Goal: Task Accomplishment & Management: Manage account settings

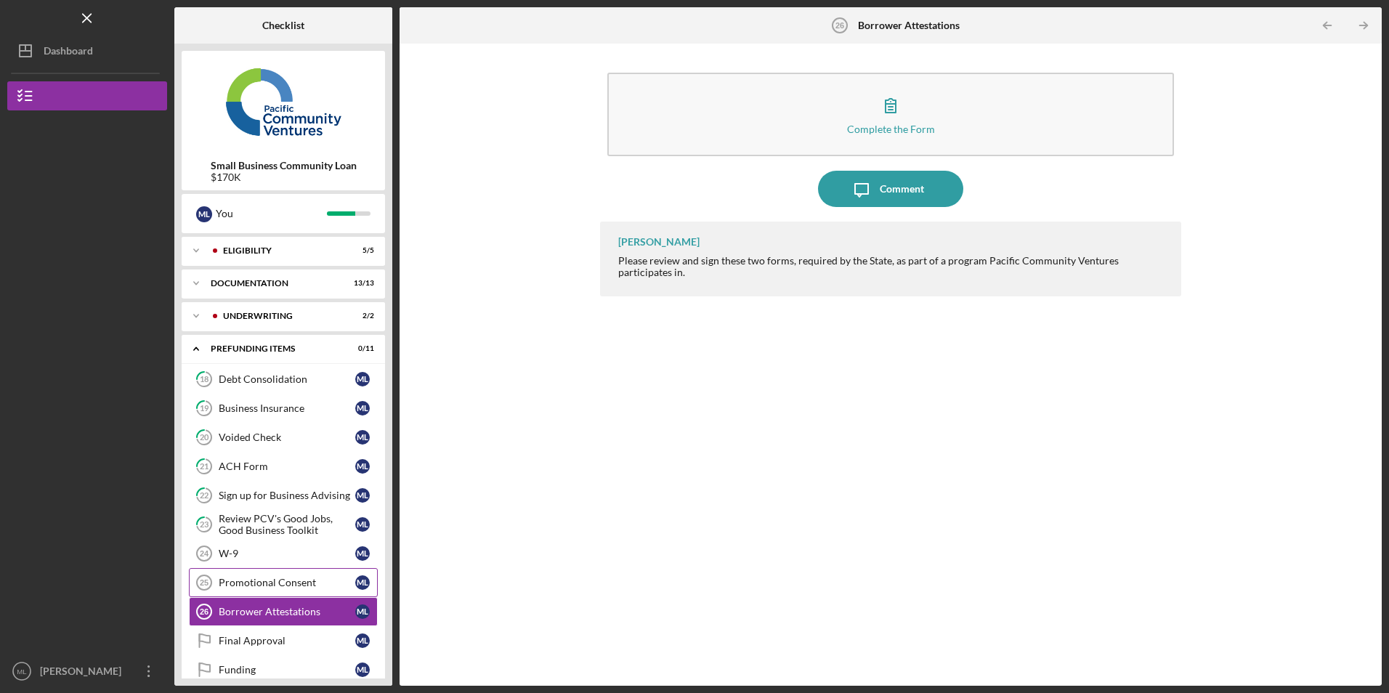
click at [296, 580] on div "Promotional Consent" at bounding box center [287, 583] width 137 height 12
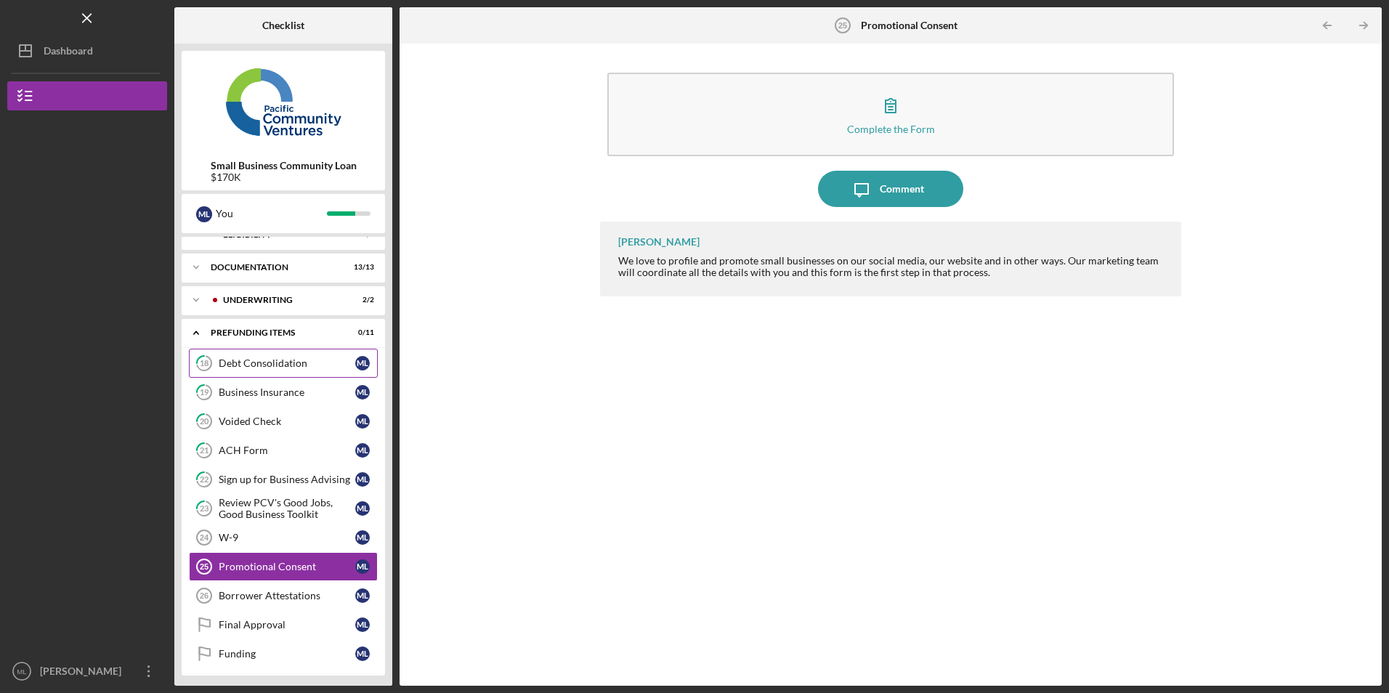
scroll to position [20, 0]
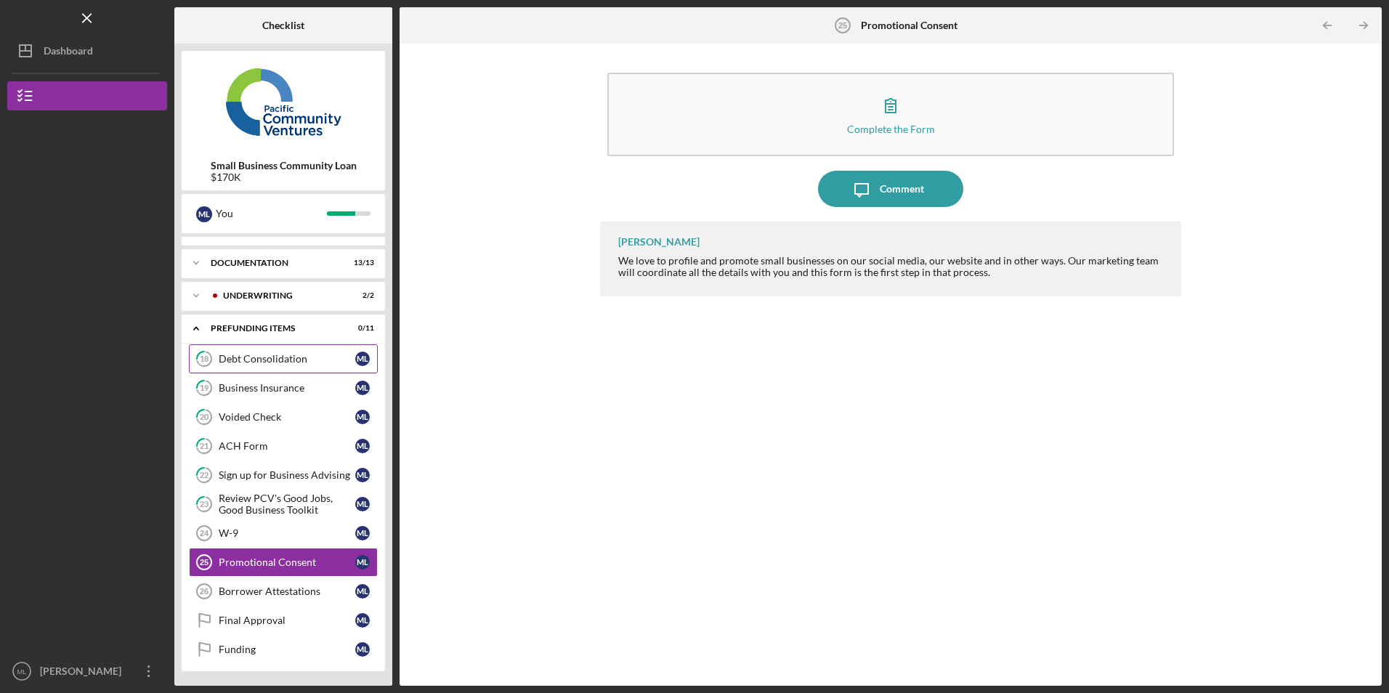
click at [314, 353] on div "Debt Consolidation" at bounding box center [287, 359] width 137 height 12
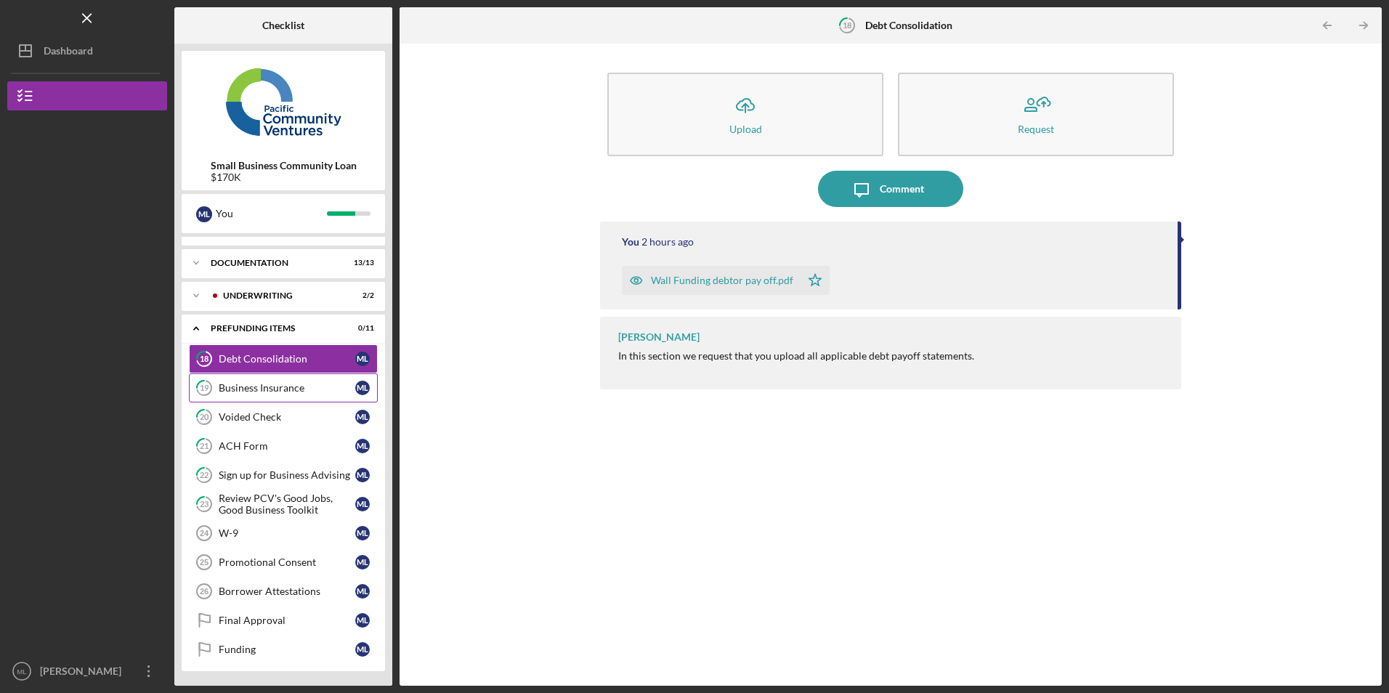
click at [300, 381] on link "19 Business Insurance M L" at bounding box center [283, 387] width 189 height 29
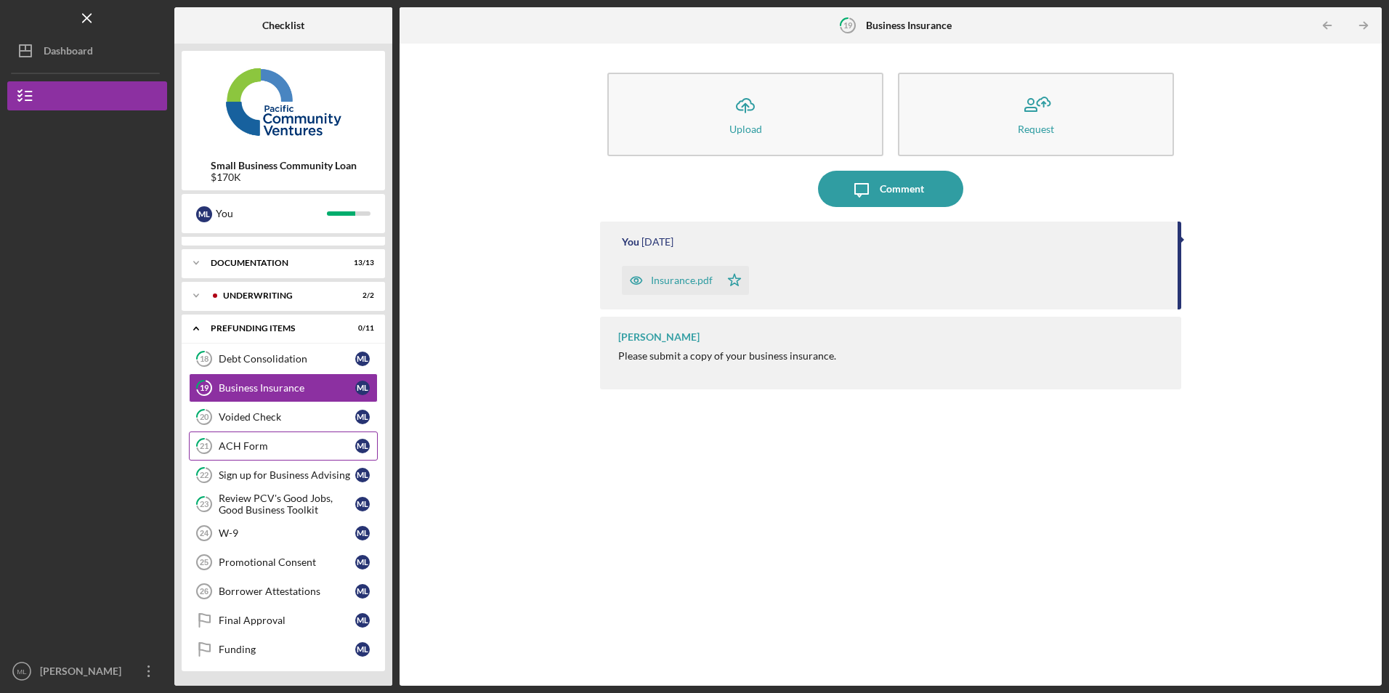
click at [284, 445] on div "ACH Form" at bounding box center [287, 446] width 137 height 12
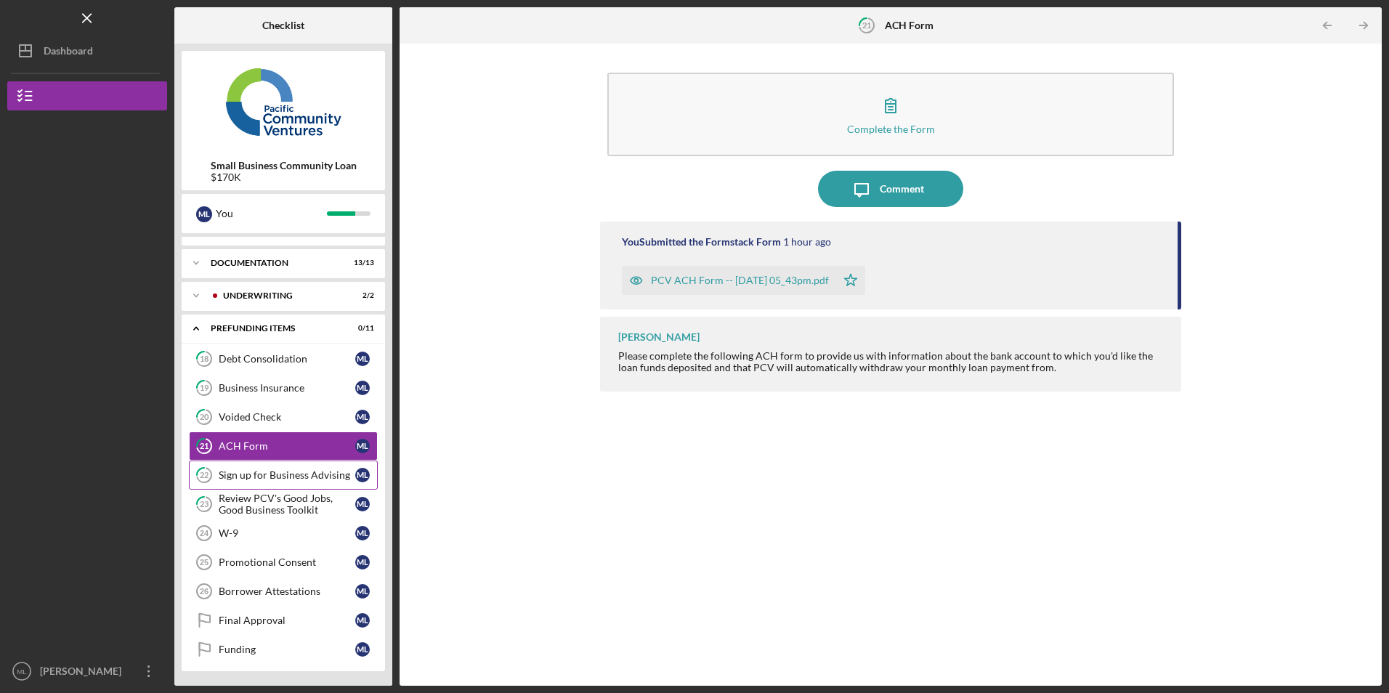
click at [290, 479] on div "Sign up for Business Advising" at bounding box center [287, 475] width 137 height 12
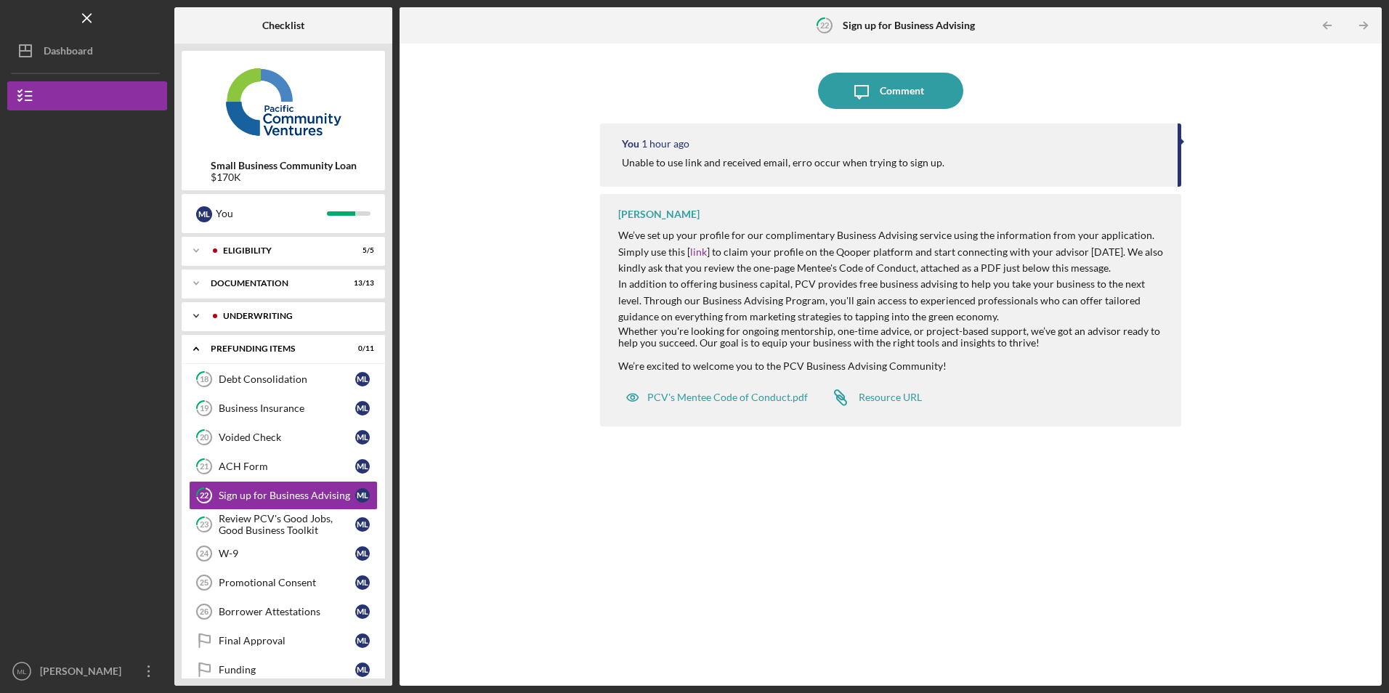
click at [274, 316] on div "Underwriting" at bounding box center [295, 316] width 144 height 9
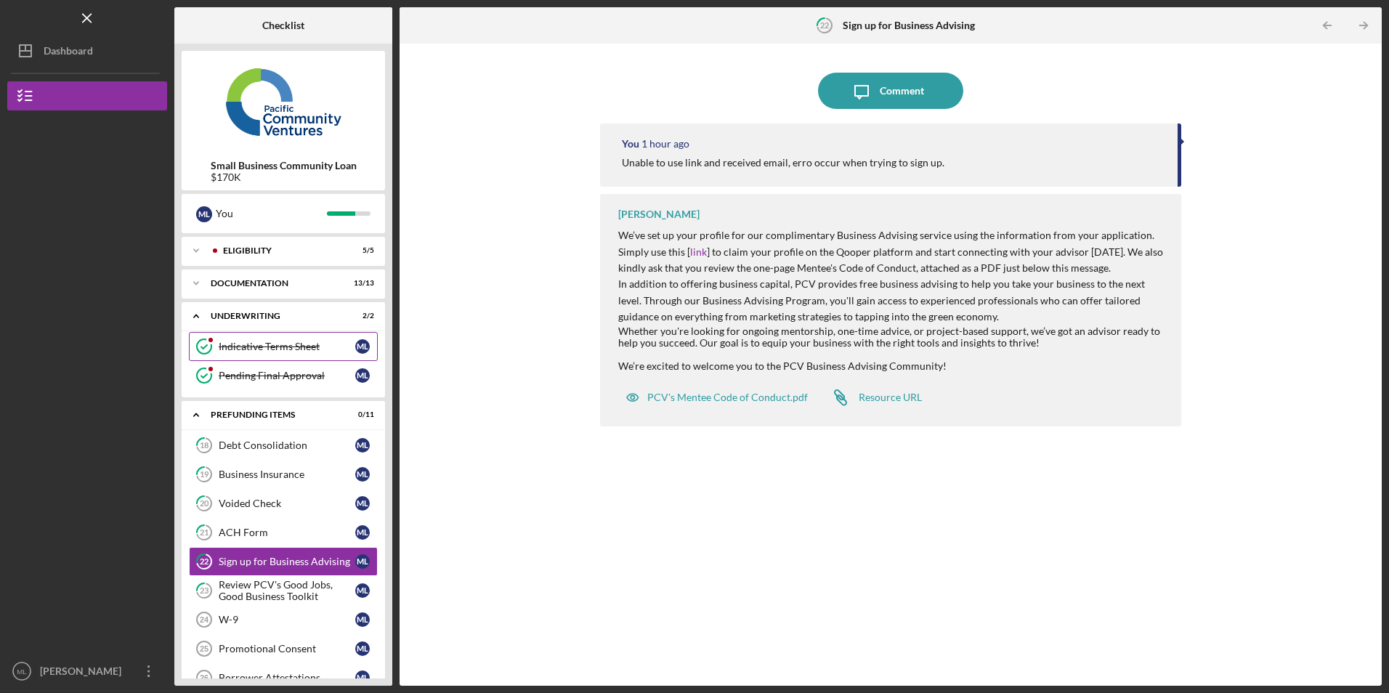
click at [275, 337] on link "Indicative Terms Sheet Indicative Terms Sheet M L" at bounding box center [283, 346] width 189 height 29
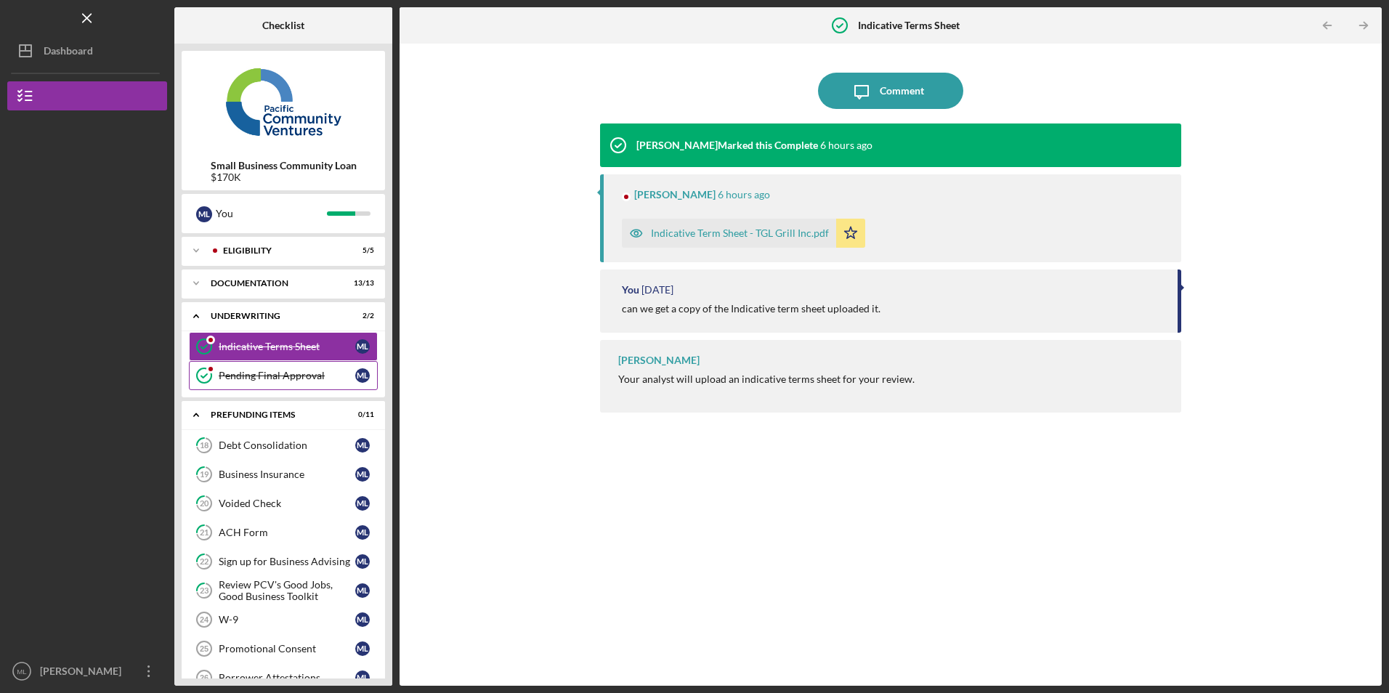
click at [271, 384] on link "Pending Final Approval Pending Final Approval M L" at bounding box center [283, 375] width 189 height 29
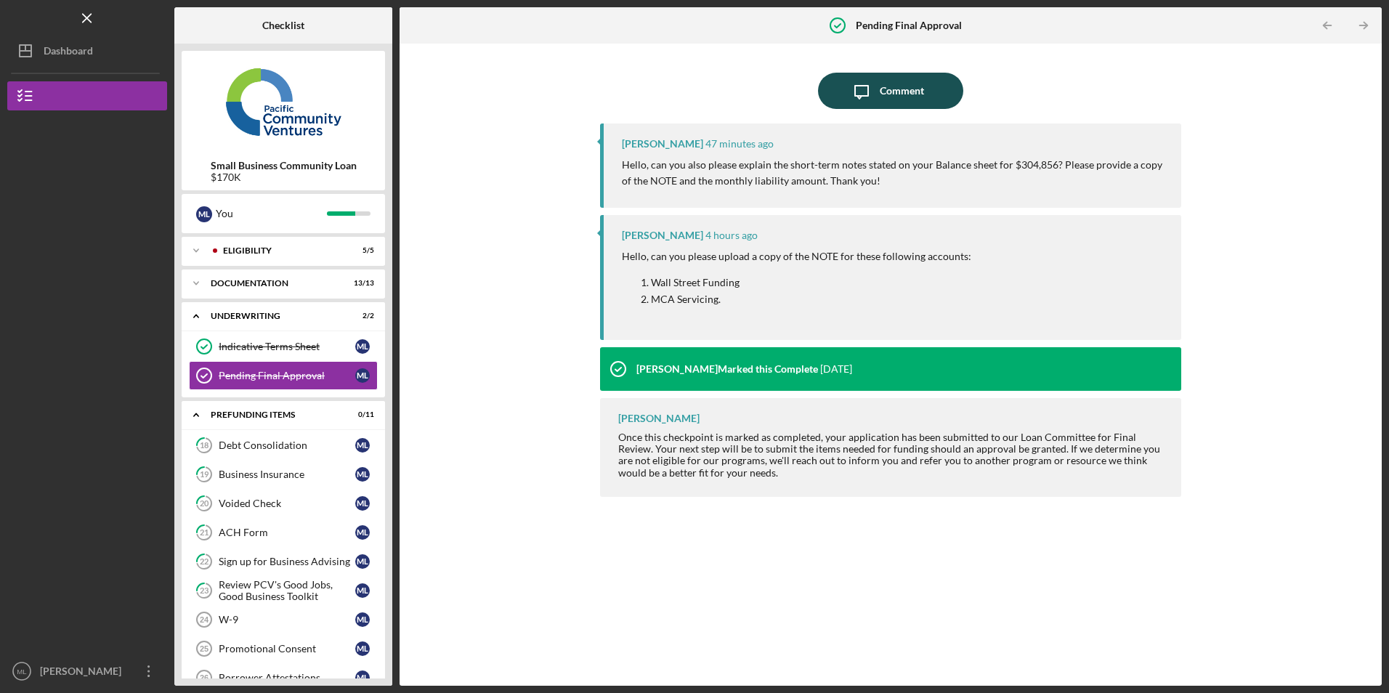
click at [879, 89] on div "Comment" at bounding box center [901, 91] width 44 height 36
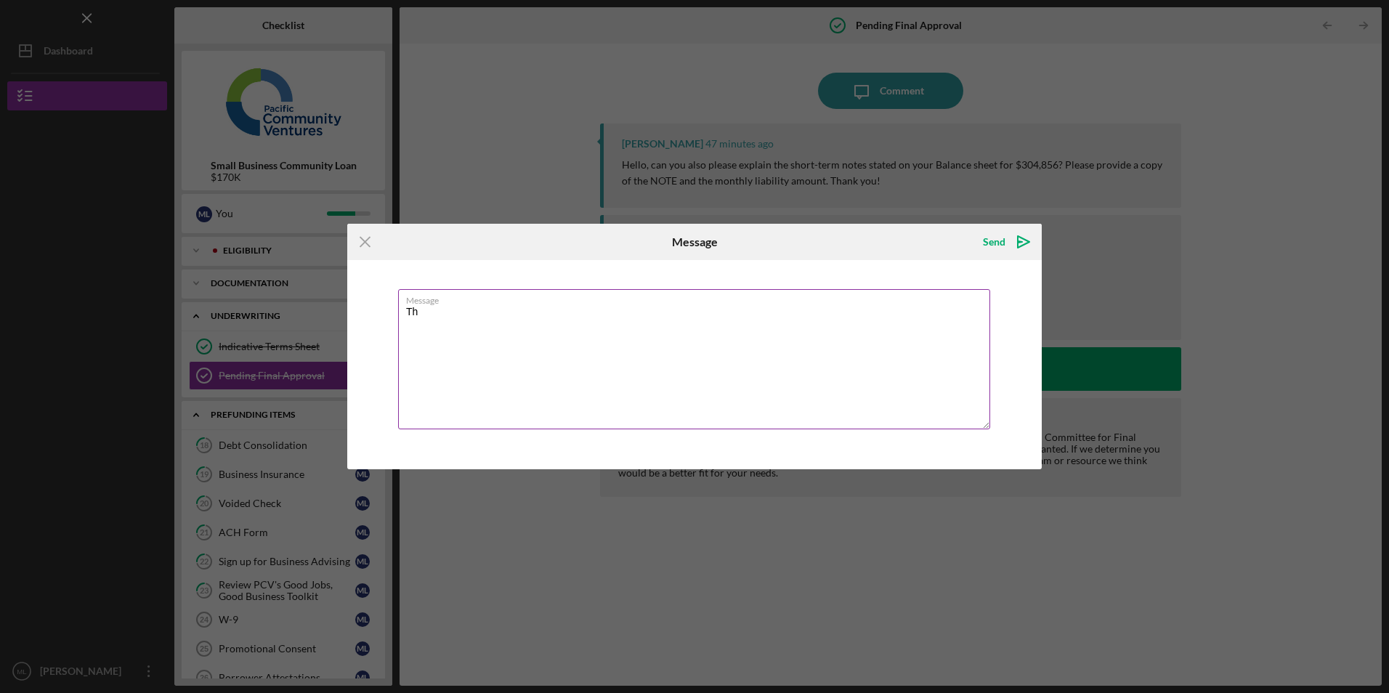
type textarea "T"
click at [519, 325] on textarea "[PERSON_NAME], this is [PERSON_NAME] we already spoke to [PERSON_NAME] about th…" at bounding box center [694, 359] width 592 height 140
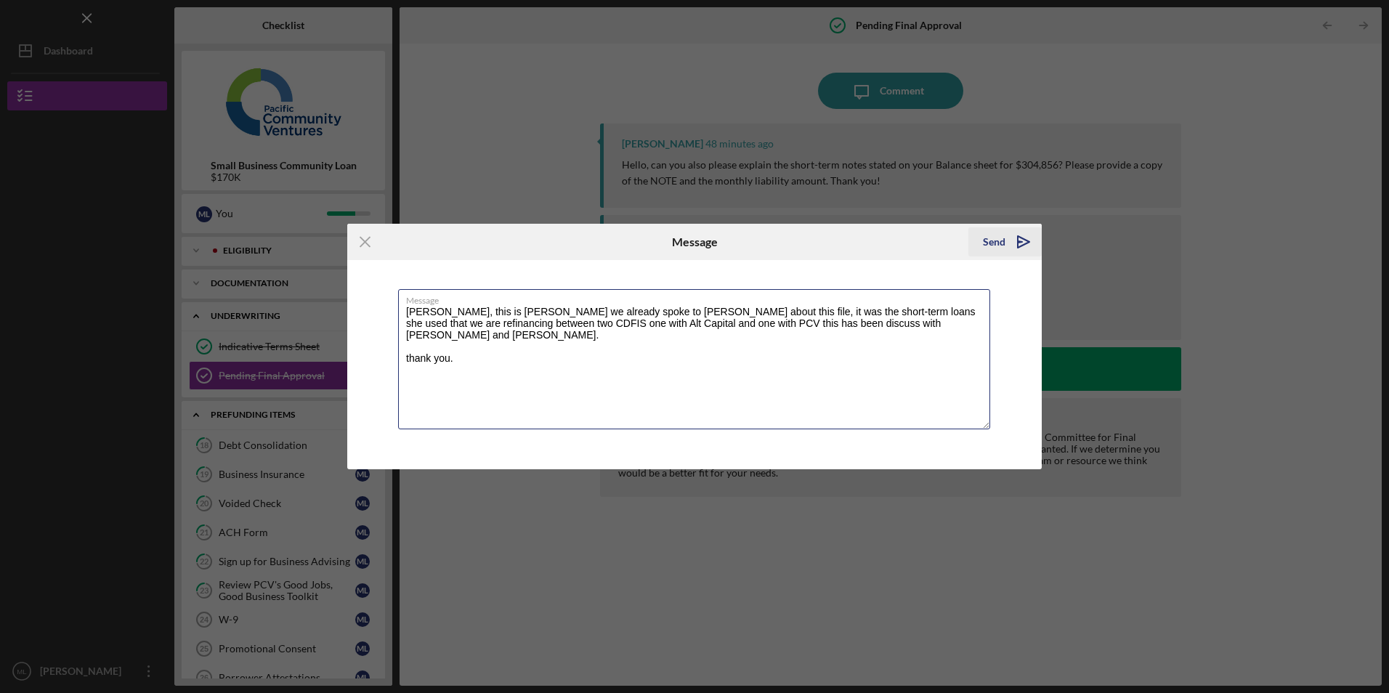
type textarea "[PERSON_NAME], this is [PERSON_NAME] we already spoke to [PERSON_NAME] about th…"
click at [1007, 239] on icon "Icon/icon-invite-send" at bounding box center [1023, 242] width 36 height 36
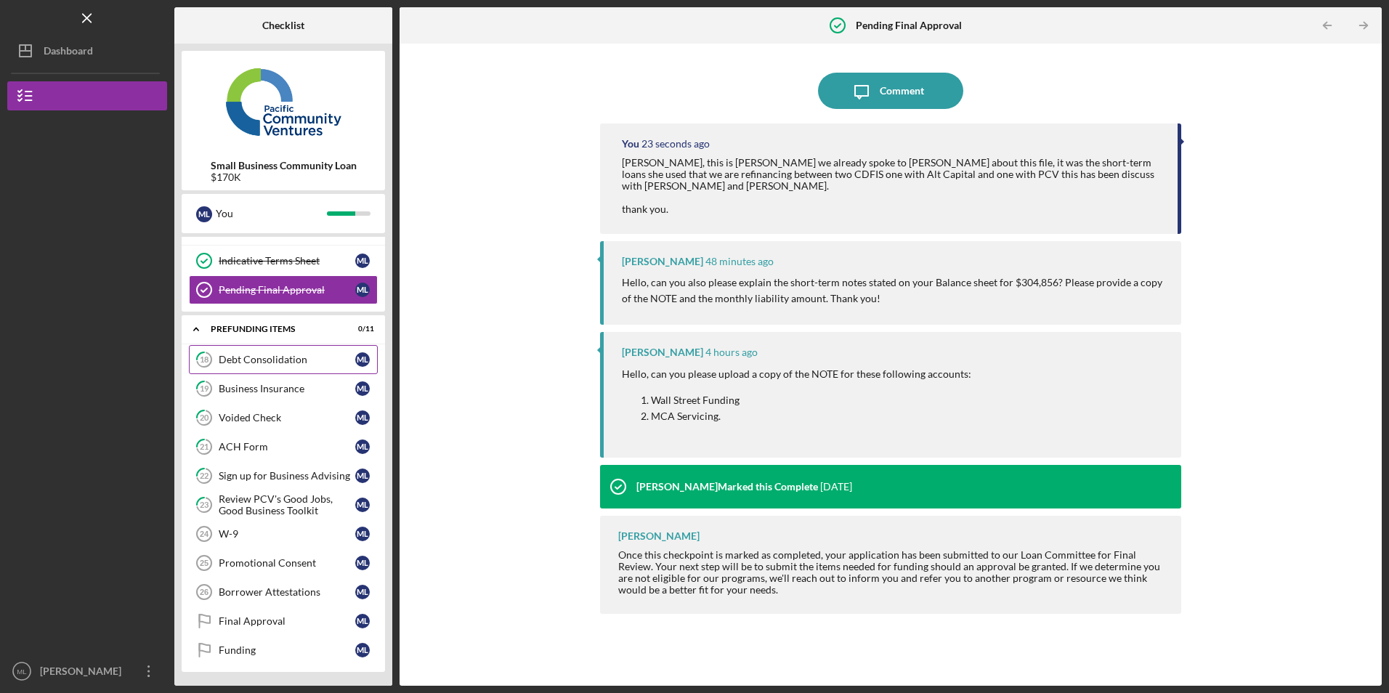
scroll to position [86, 0]
click at [276, 554] on link "Promotional Consent 25 Promotional Consent M L" at bounding box center [283, 562] width 189 height 29
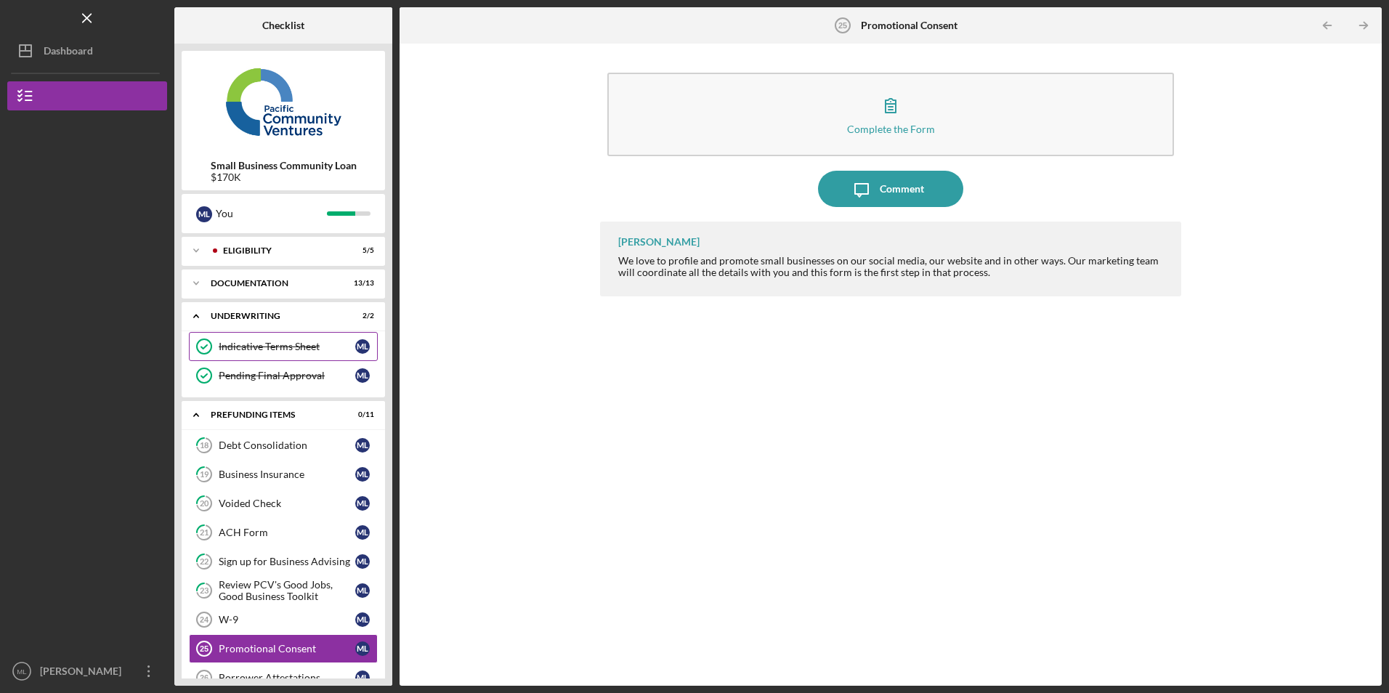
click at [292, 349] on div "Indicative Terms Sheet" at bounding box center [287, 347] width 137 height 12
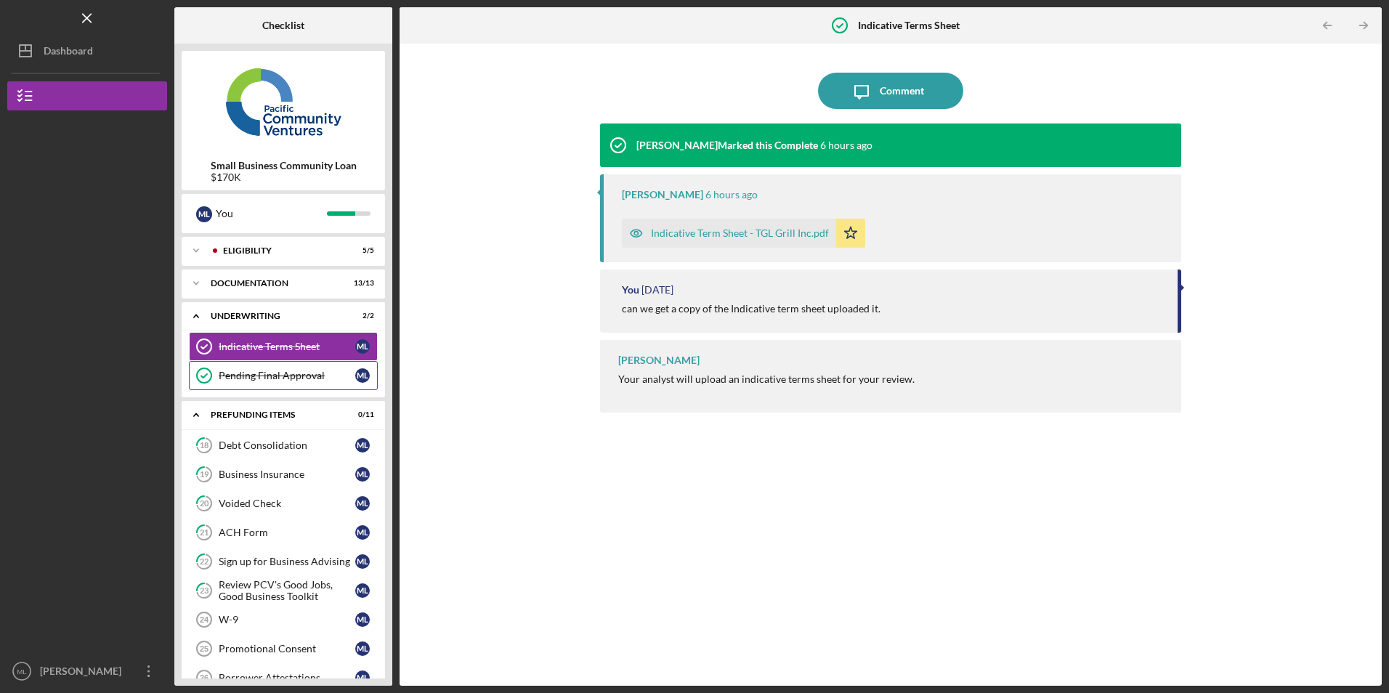
click at [273, 380] on div "Pending Final Approval" at bounding box center [287, 376] width 137 height 12
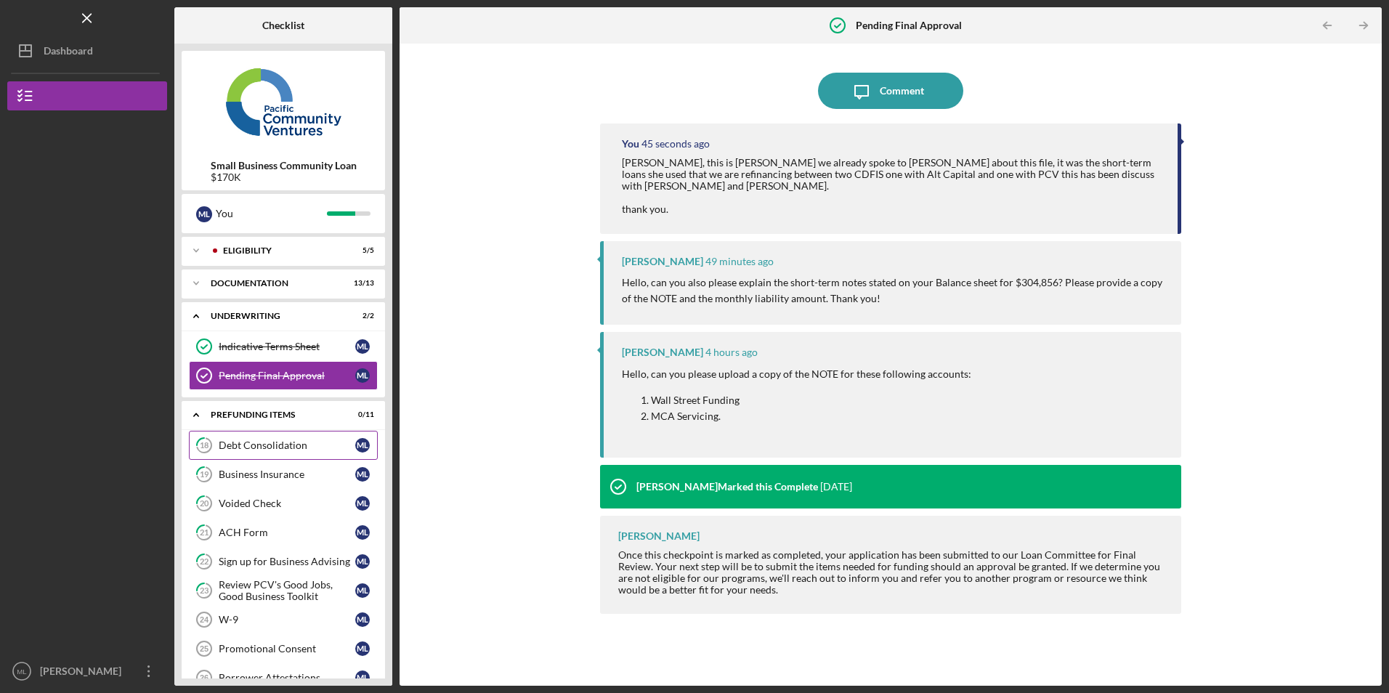
click at [275, 450] on div "Debt Consolidation" at bounding box center [287, 445] width 137 height 12
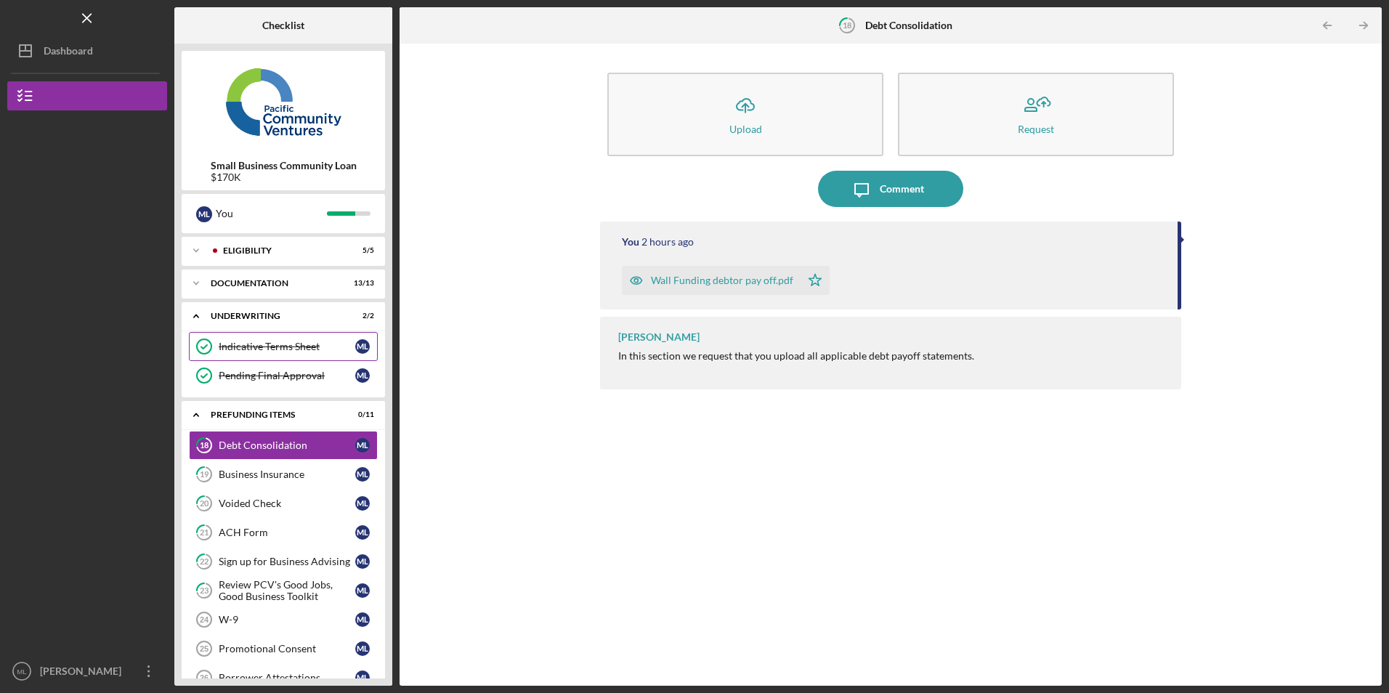
click at [270, 348] on div "Indicative Terms Sheet" at bounding box center [287, 347] width 137 height 12
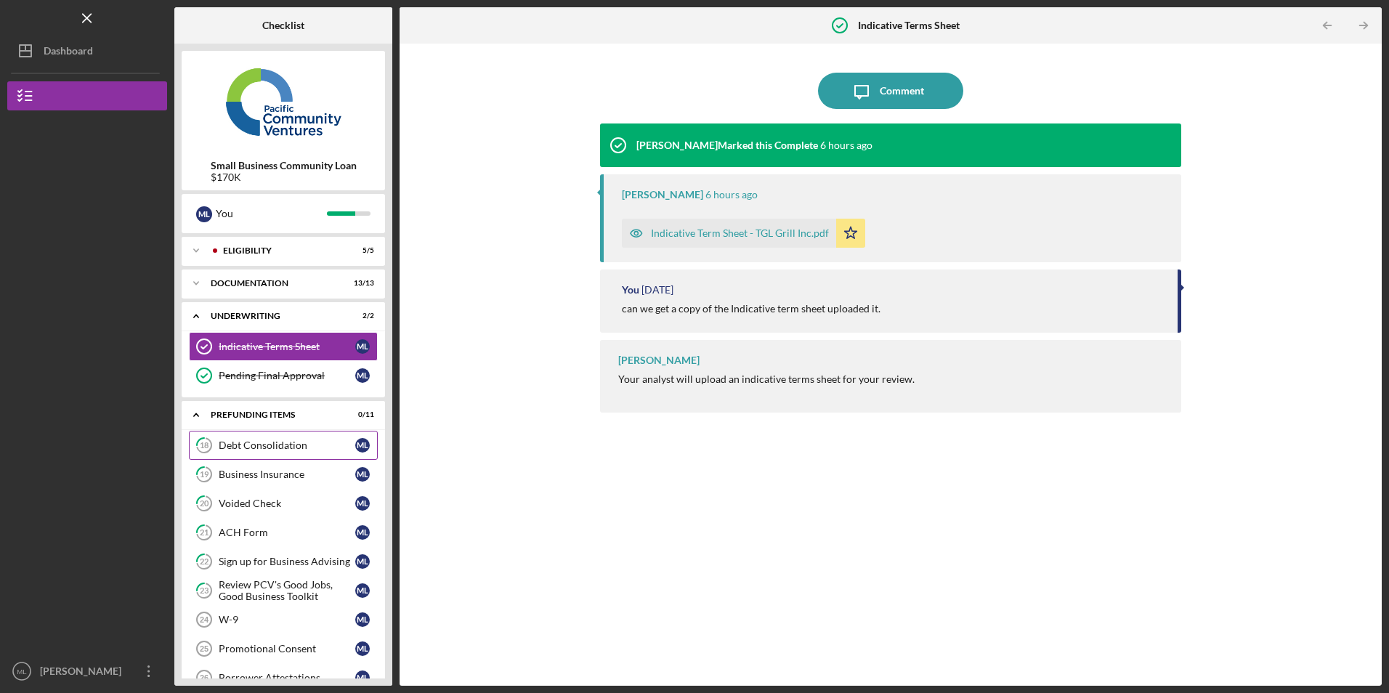
click at [270, 444] on div "Debt Consolidation" at bounding box center [287, 445] width 137 height 12
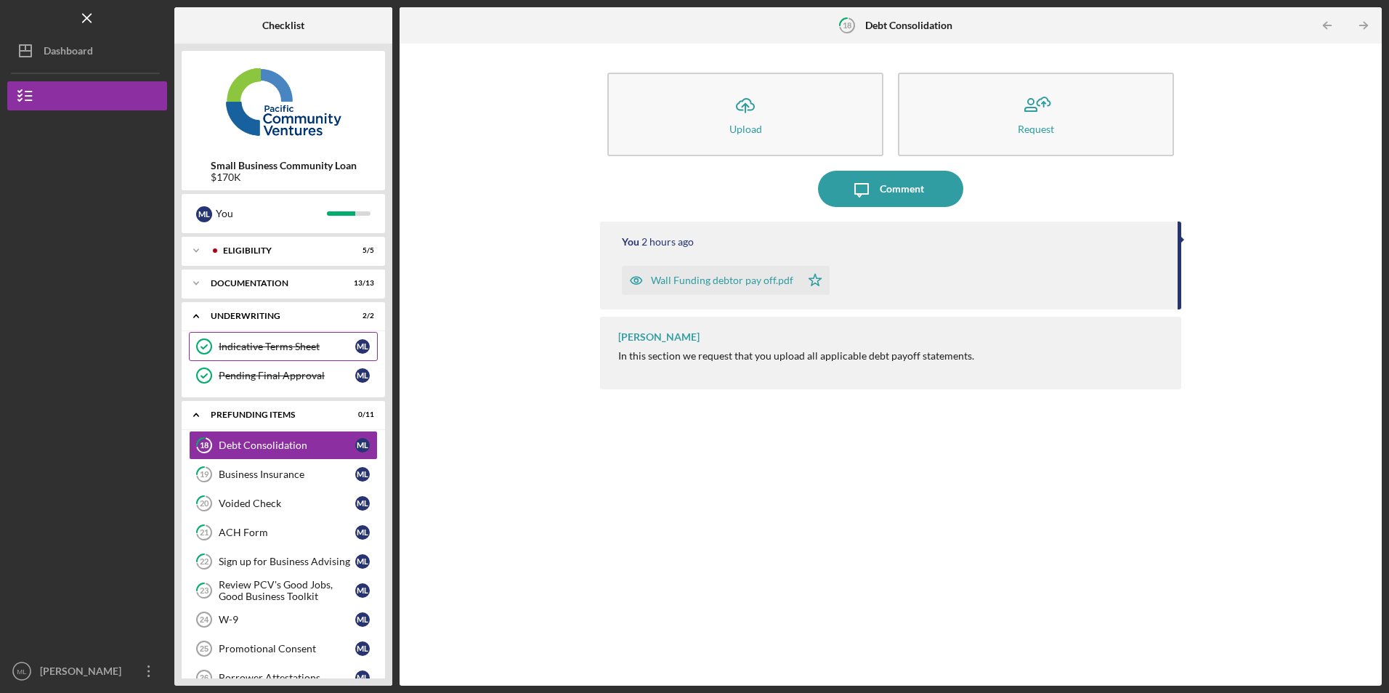
click at [292, 342] on div "Indicative Terms Sheet" at bounding box center [287, 347] width 137 height 12
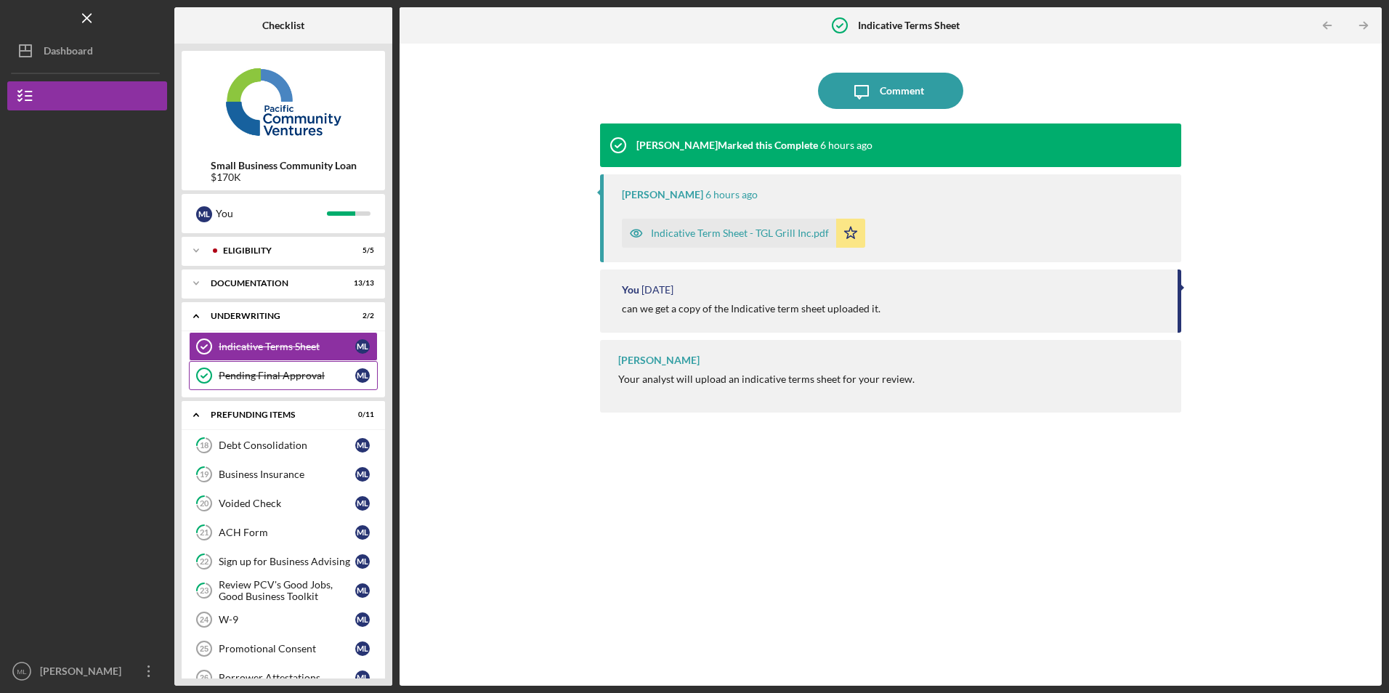
click at [288, 371] on link "Pending Final Approval Pending Final Approval M L" at bounding box center [283, 375] width 189 height 29
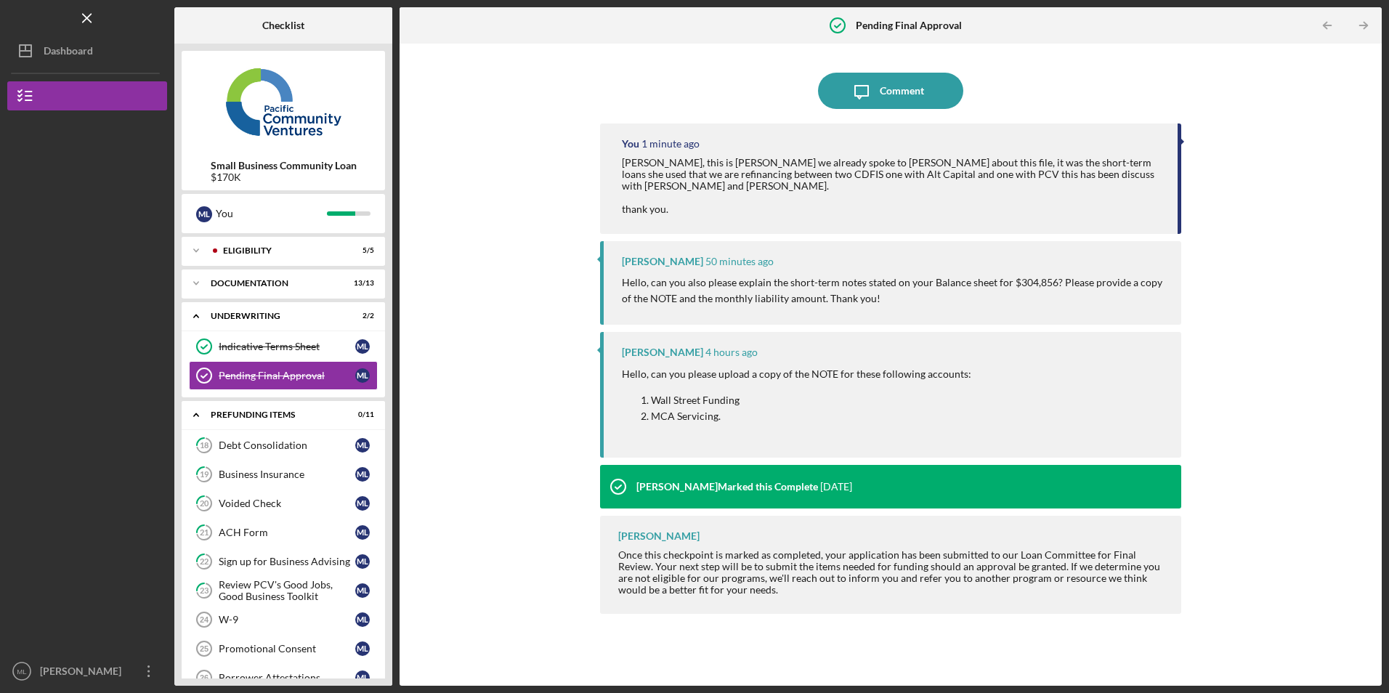
click at [528, 377] on div "Icon/Message Comment You 1 minute ago [PERSON_NAME], this is [PERSON_NAME] we a…" at bounding box center [890, 364] width 967 height 627
click at [298, 286] on div "Documentation" at bounding box center [289, 283] width 156 height 9
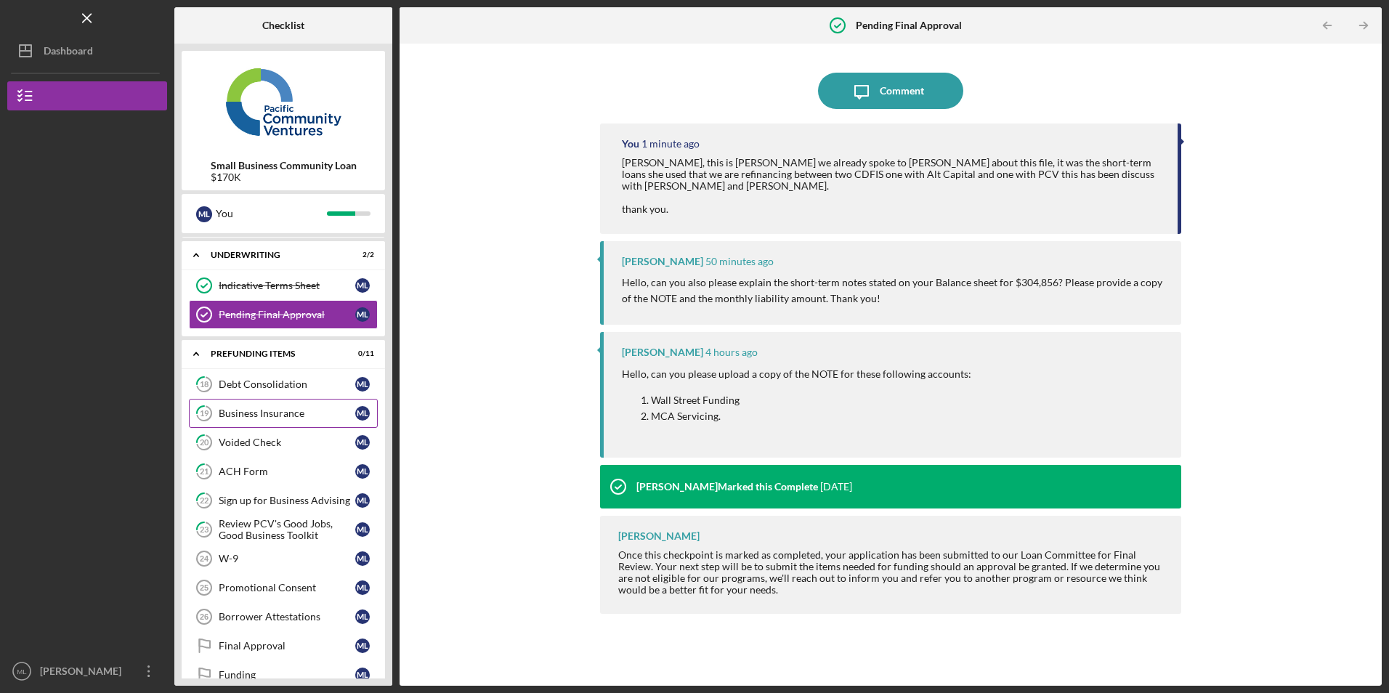
scroll to position [472, 0]
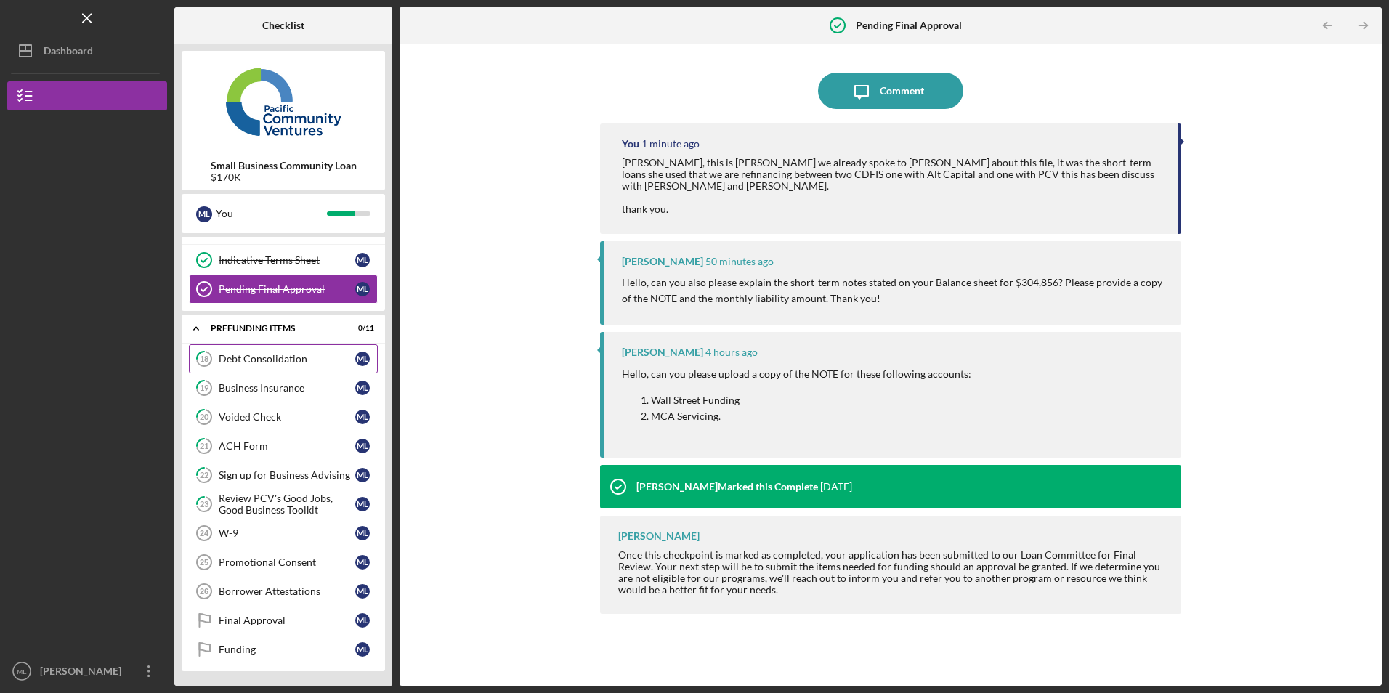
click at [304, 360] on div "Debt Consolidation" at bounding box center [287, 359] width 137 height 12
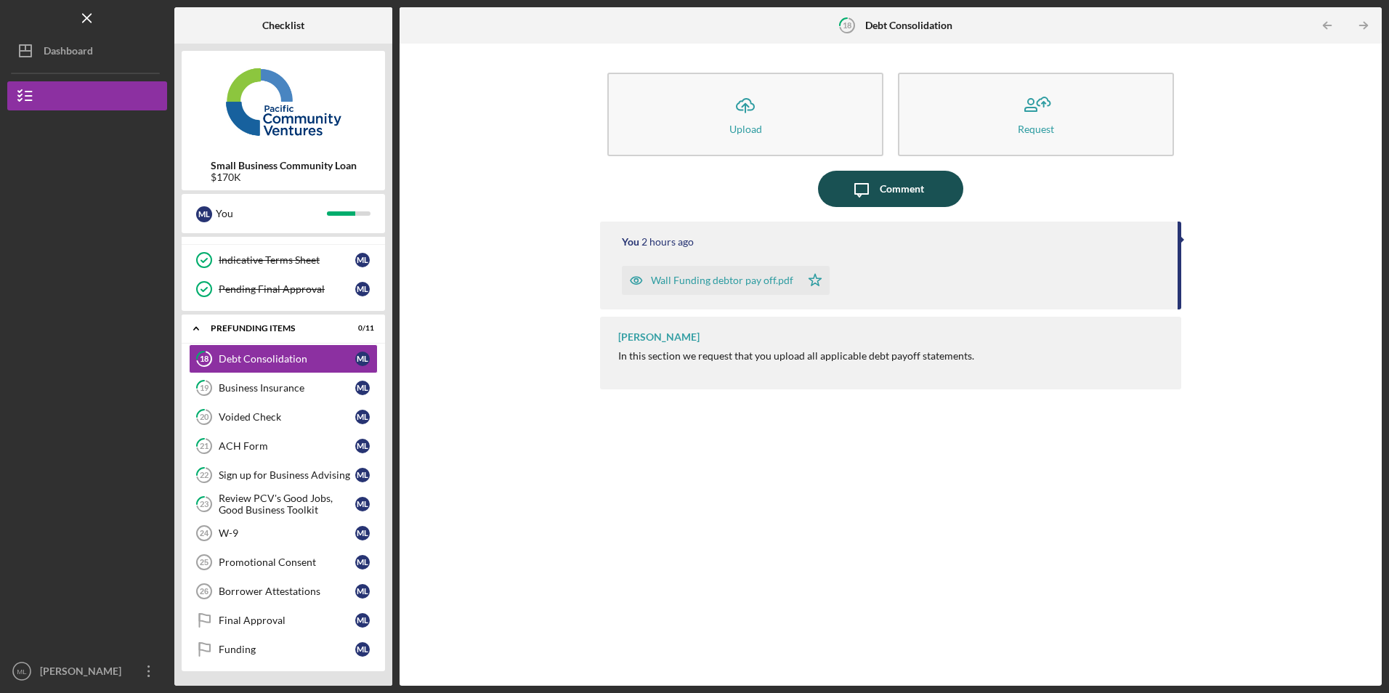
click at [880, 191] on div "Comment" at bounding box center [901, 189] width 44 height 36
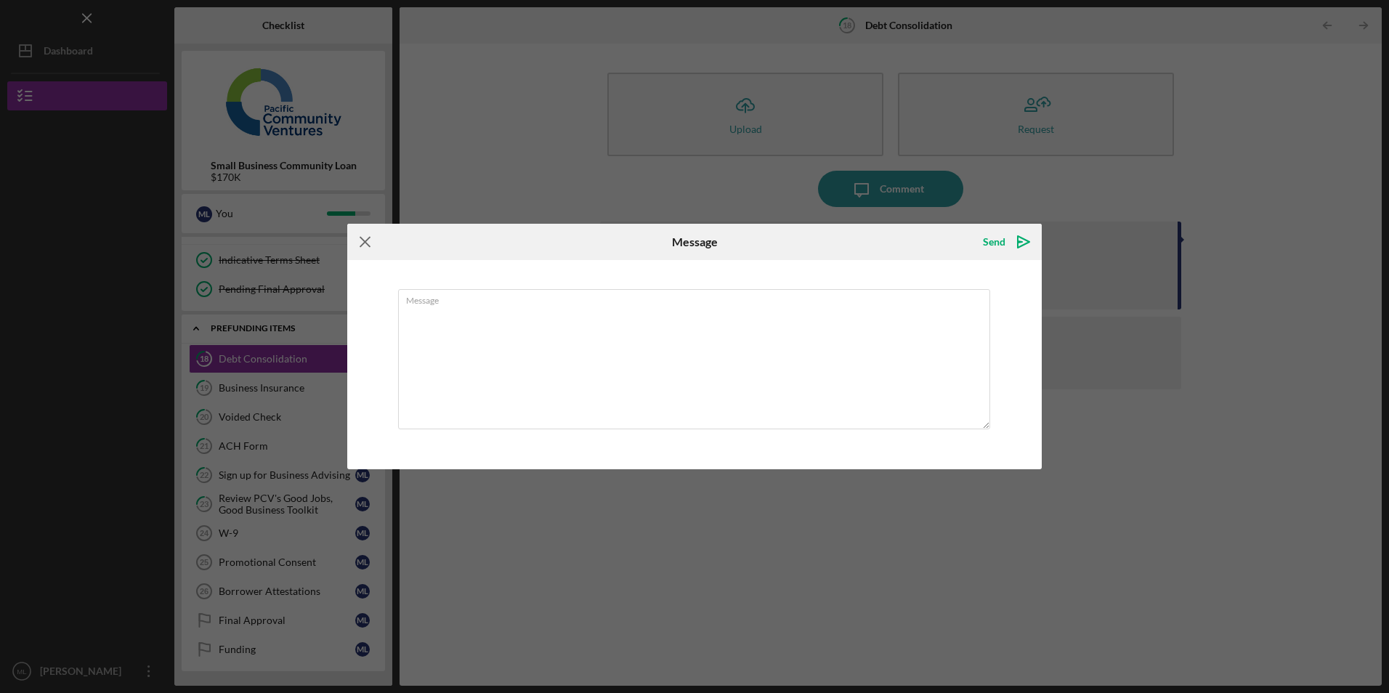
click at [365, 242] on icon "Icon/Menu Close" at bounding box center [365, 242] width 36 height 36
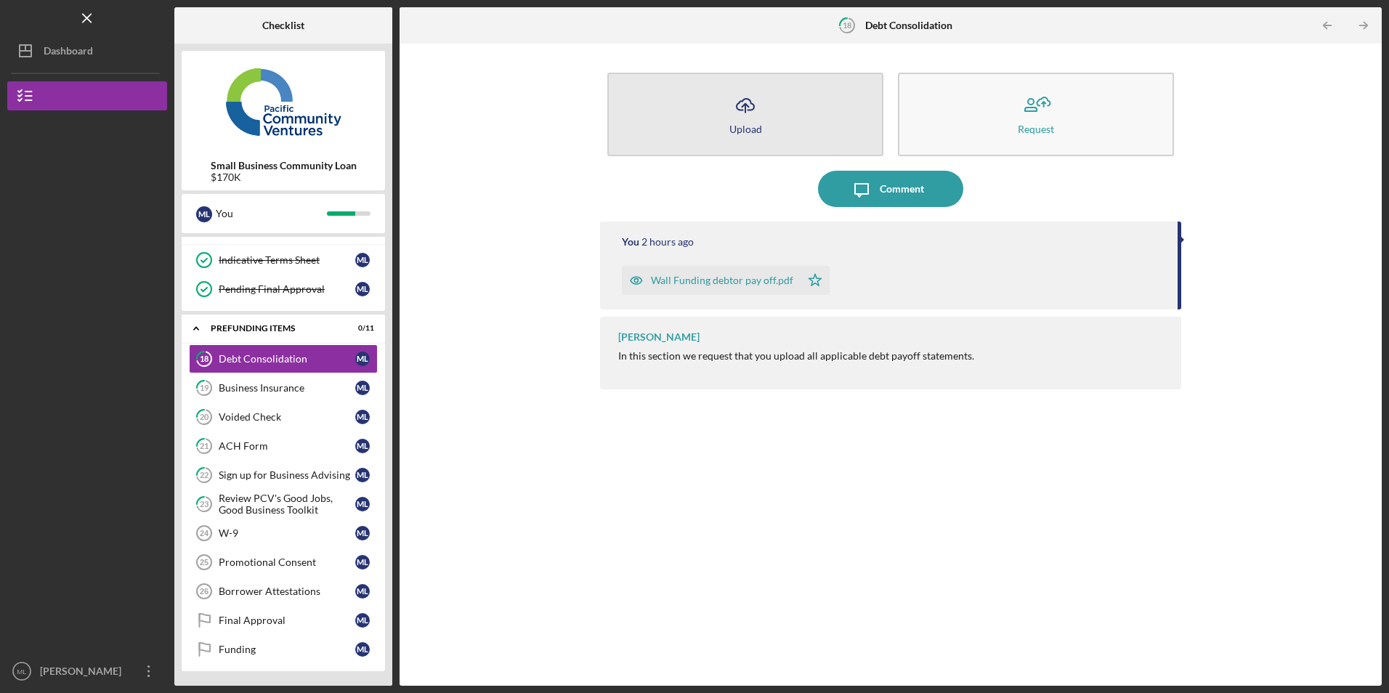
click at [770, 124] on button "Icon/Upload Upload" at bounding box center [745, 115] width 276 height 84
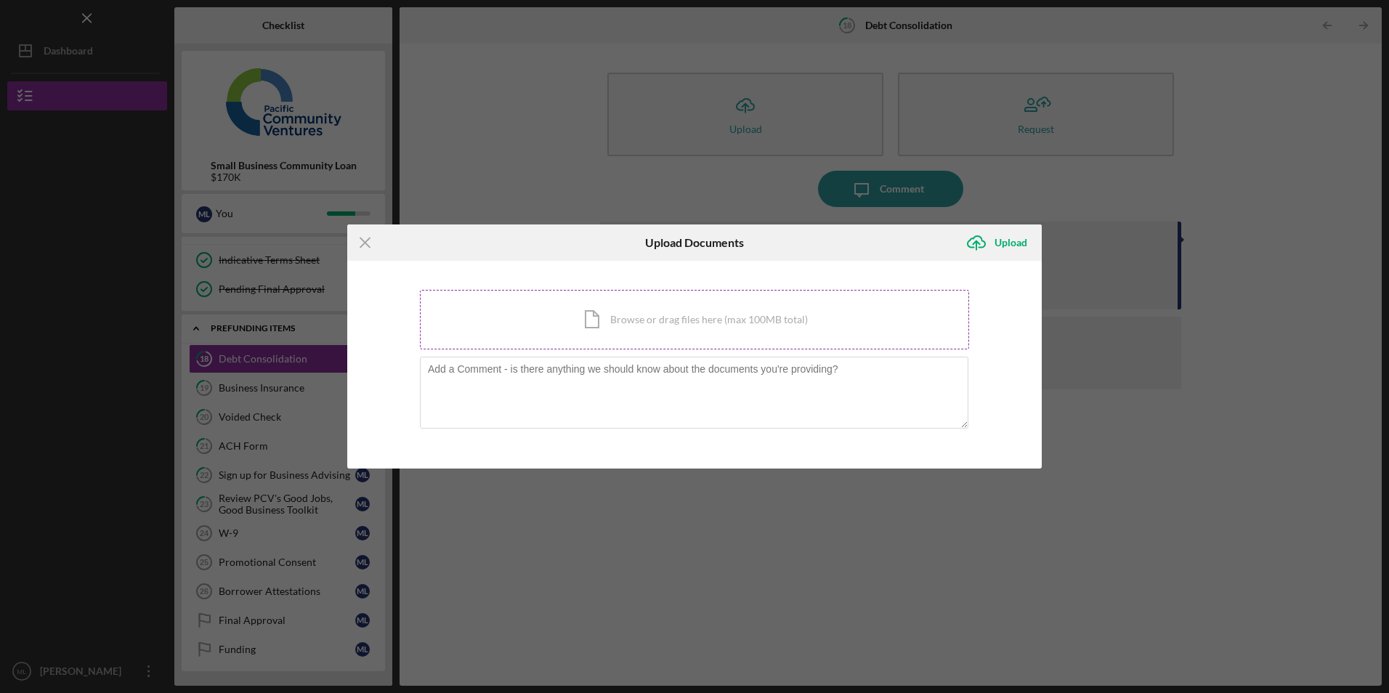
click at [605, 312] on div "Icon/Document Browse or drag files here (max 100MB total) Tap to choose files o…" at bounding box center [694, 320] width 549 height 60
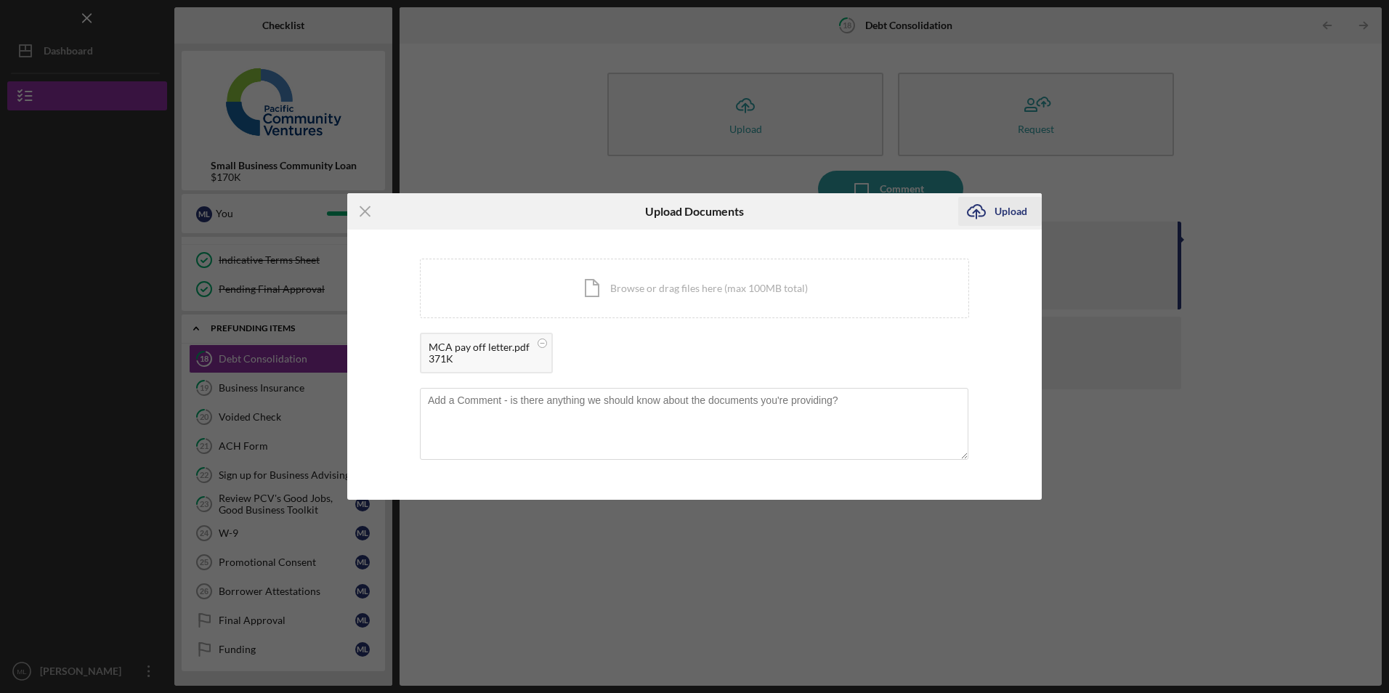
click at [1019, 211] on div "Upload" at bounding box center [1010, 211] width 33 height 29
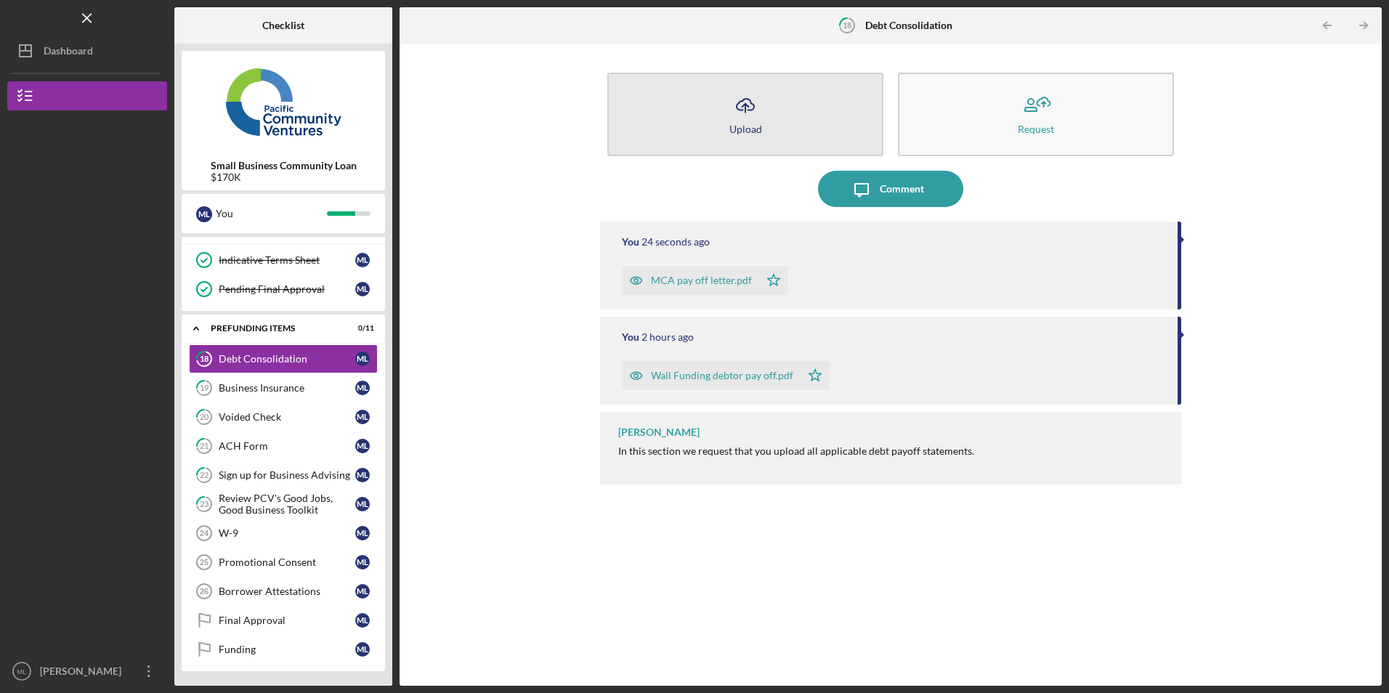
click at [781, 131] on button "Icon/Upload Upload" at bounding box center [745, 115] width 276 height 84
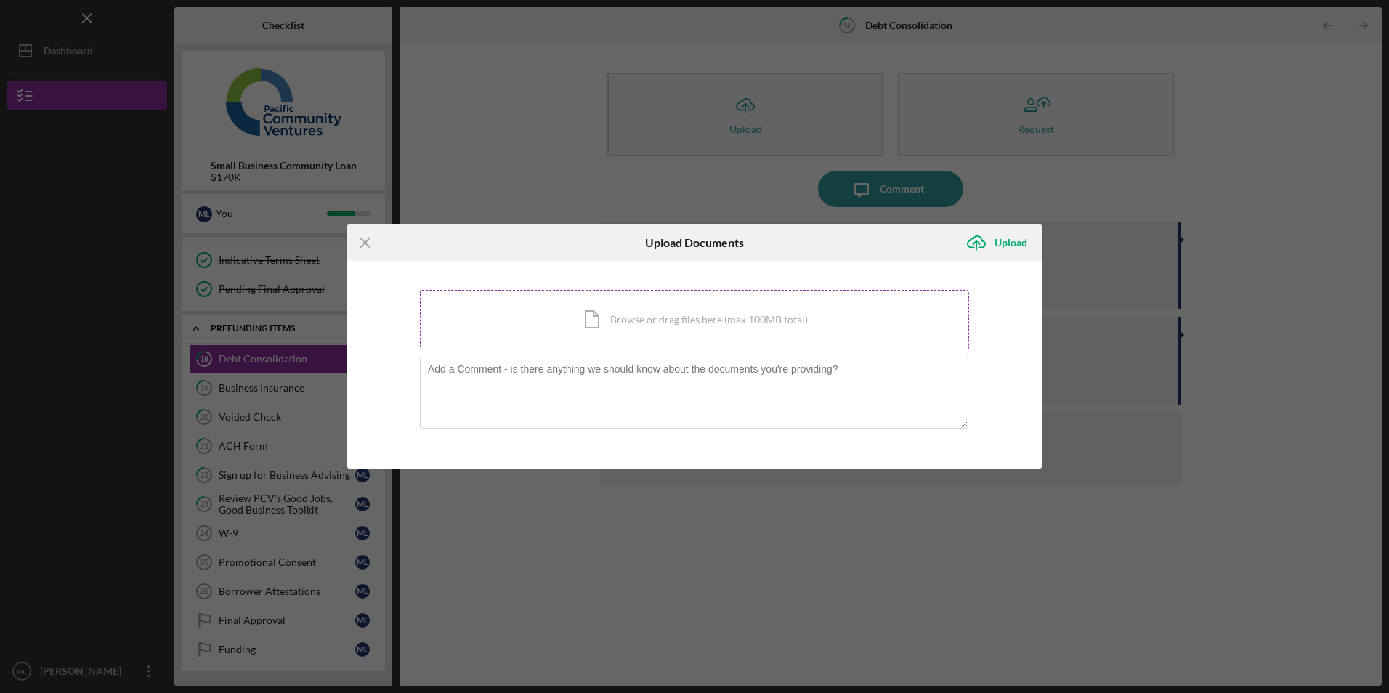
click at [678, 301] on div "Icon/Document Browse or drag files here (max 100MB total) Tap to choose files o…" at bounding box center [694, 320] width 549 height 60
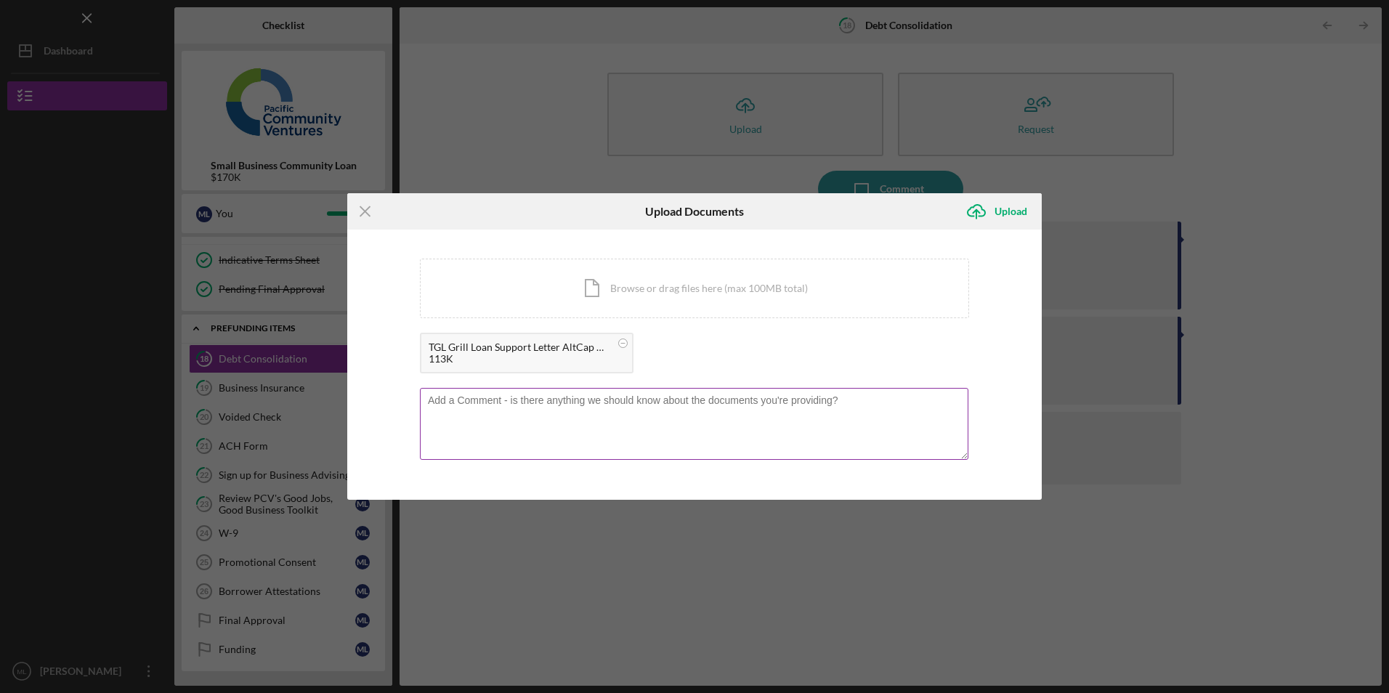
click at [543, 424] on textarea at bounding box center [694, 423] width 548 height 71
type textarea "here is the other CDFI loan approval to help with the full refinance."
click at [1002, 213] on div "Upload" at bounding box center [1010, 211] width 33 height 29
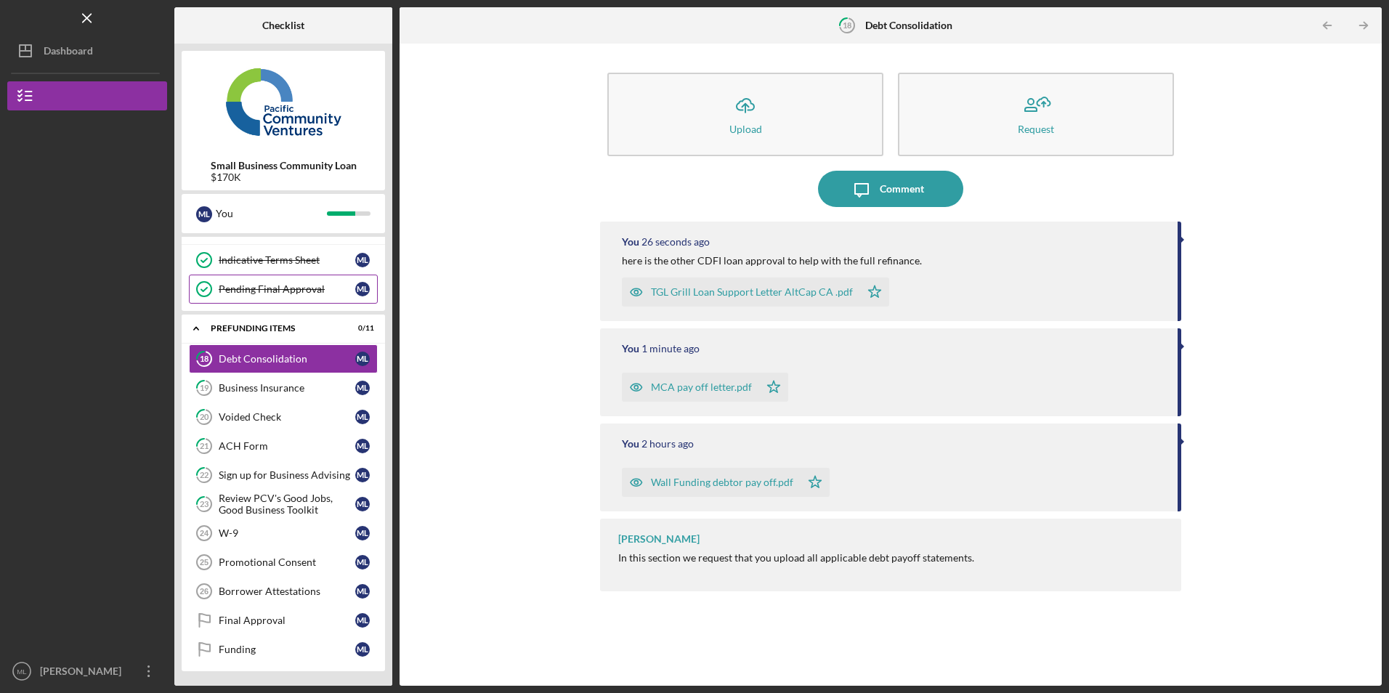
click at [265, 286] on div "Pending Final Approval" at bounding box center [287, 289] width 137 height 12
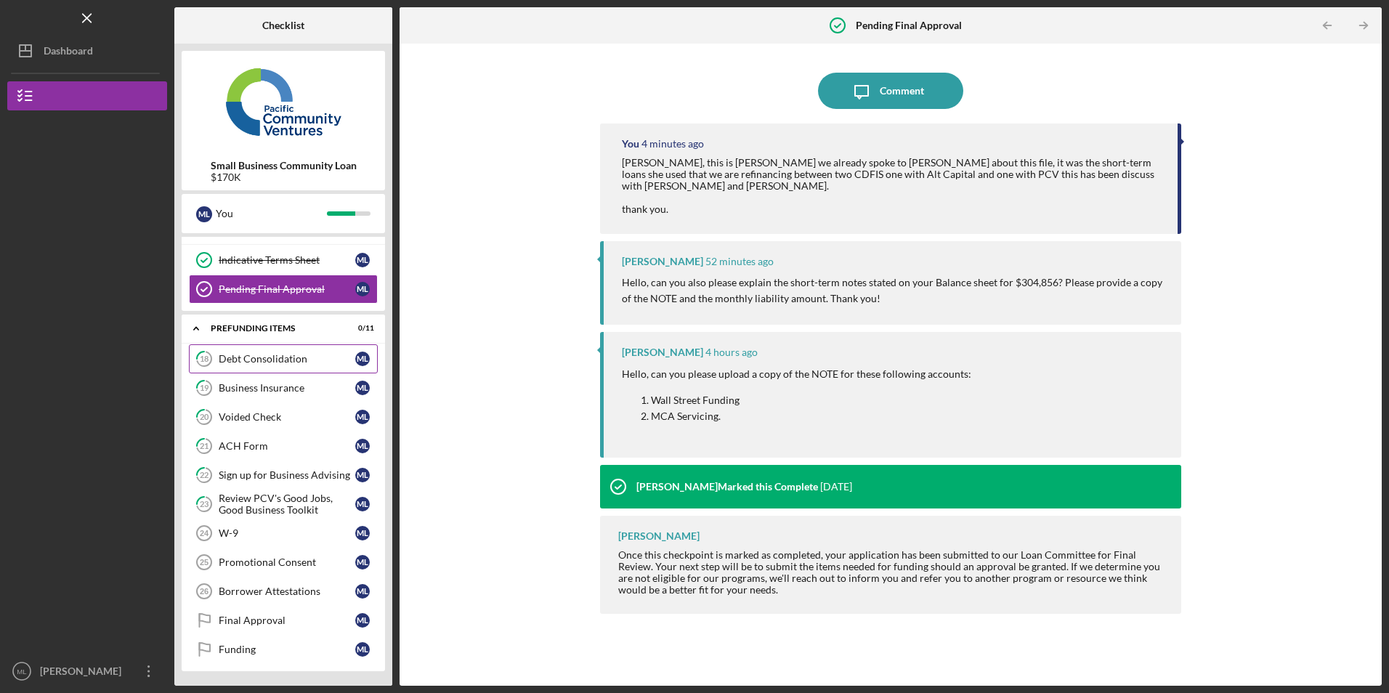
click at [312, 365] on div "Debt Consolidation" at bounding box center [287, 359] width 137 height 12
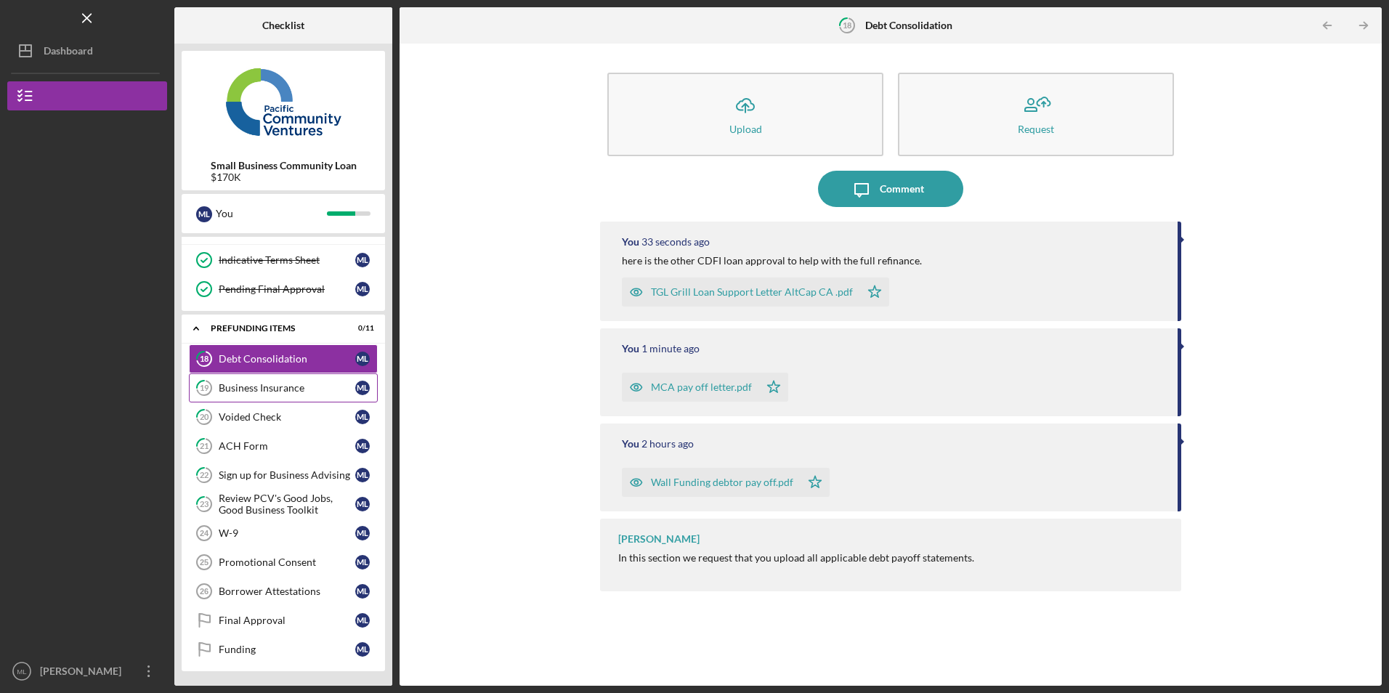
click at [290, 389] on div "Business Insurance" at bounding box center [287, 388] width 137 height 12
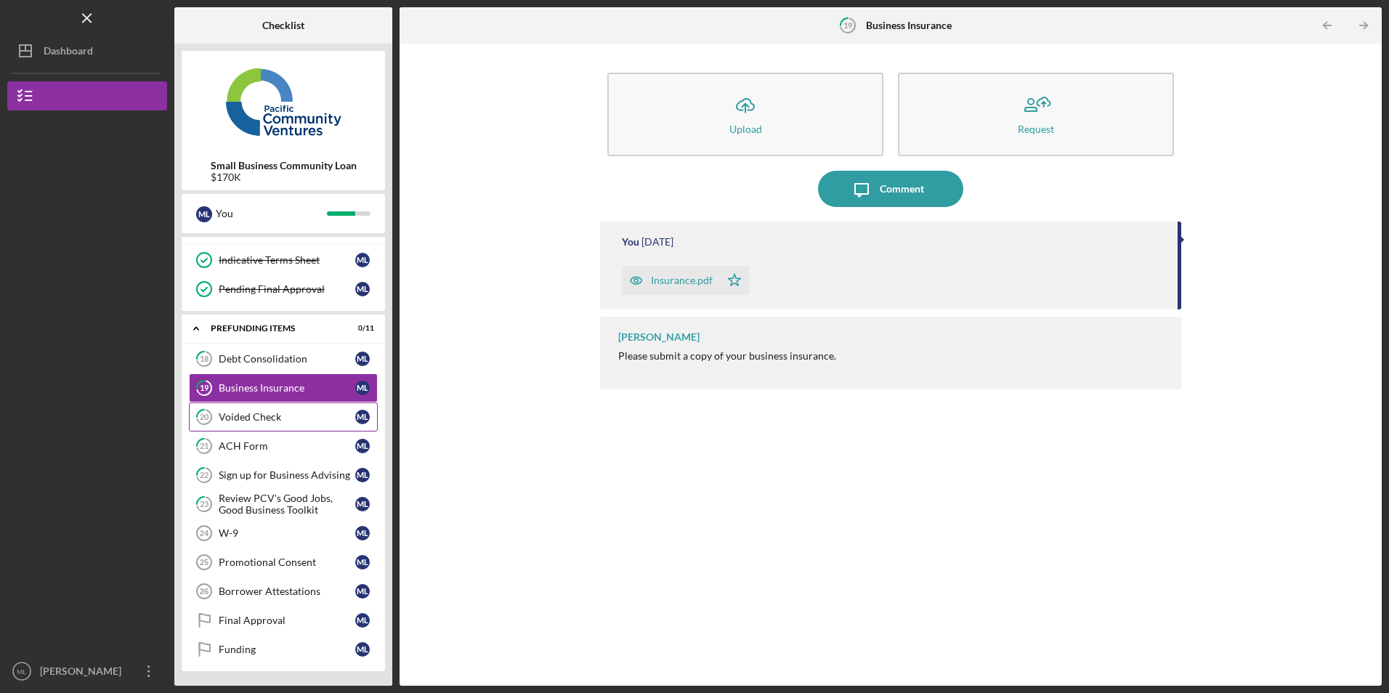
click at [264, 412] on div "Voided Check" at bounding box center [287, 417] width 137 height 12
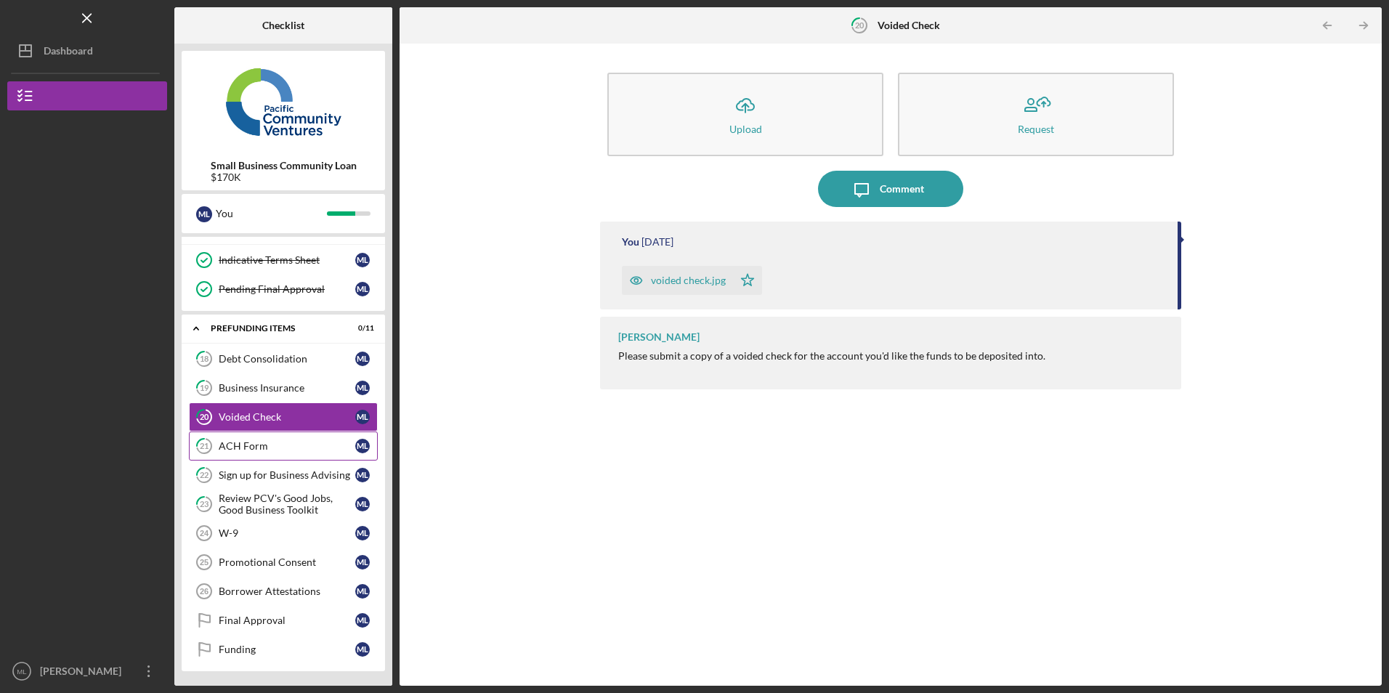
click at [253, 450] on div "ACH Form" at bounding box center [287, 446] width 137 height 12
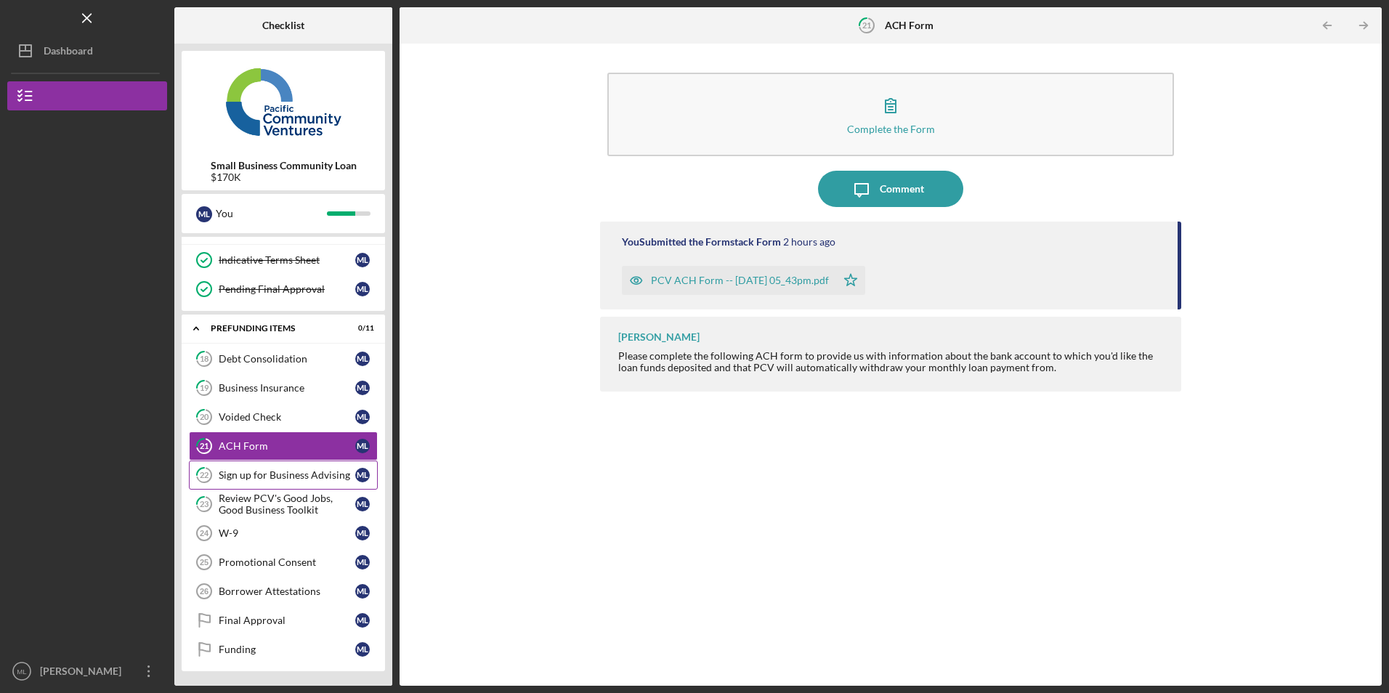
click at [276, 483] on link "22 Sign up for Business Advising M L" at bounding box center [283, 474] width 189 height 29
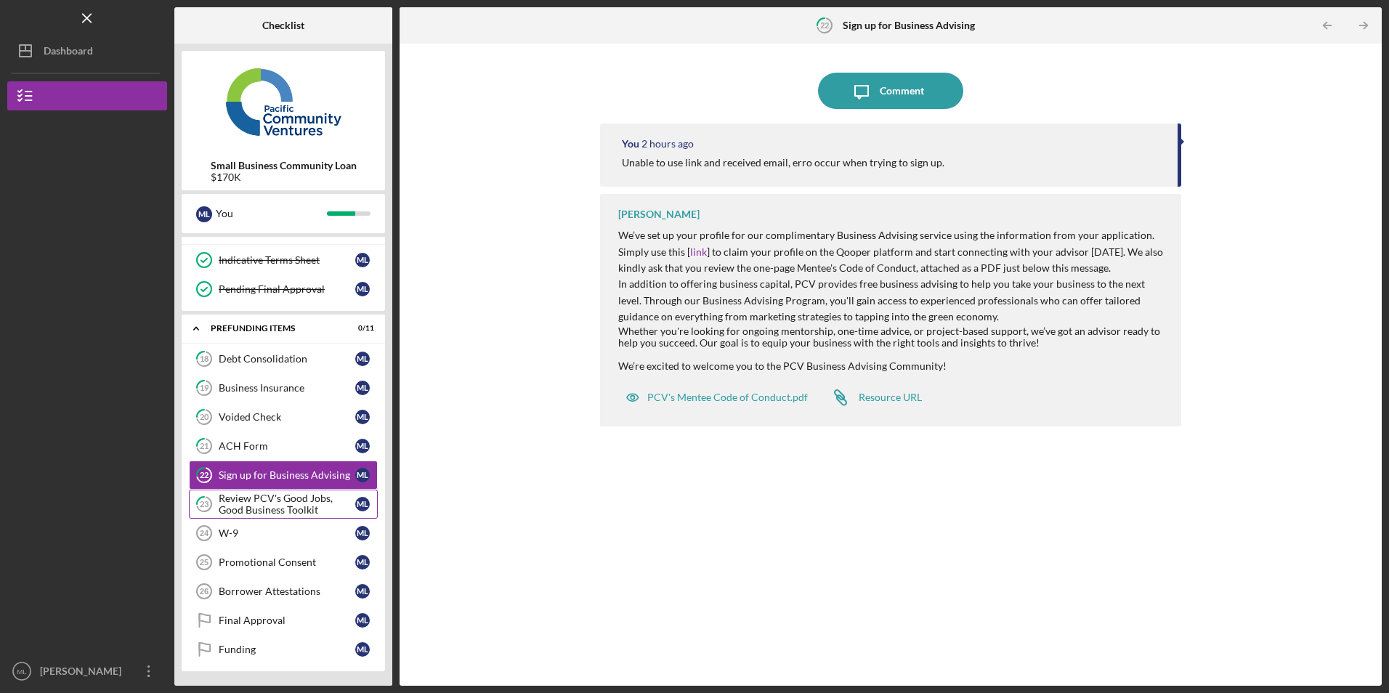
click at [292, 508] on div "Review PCV's Good Jobs, Good Business Toolkit" at bounding box center [287, 503] width 137 height 23
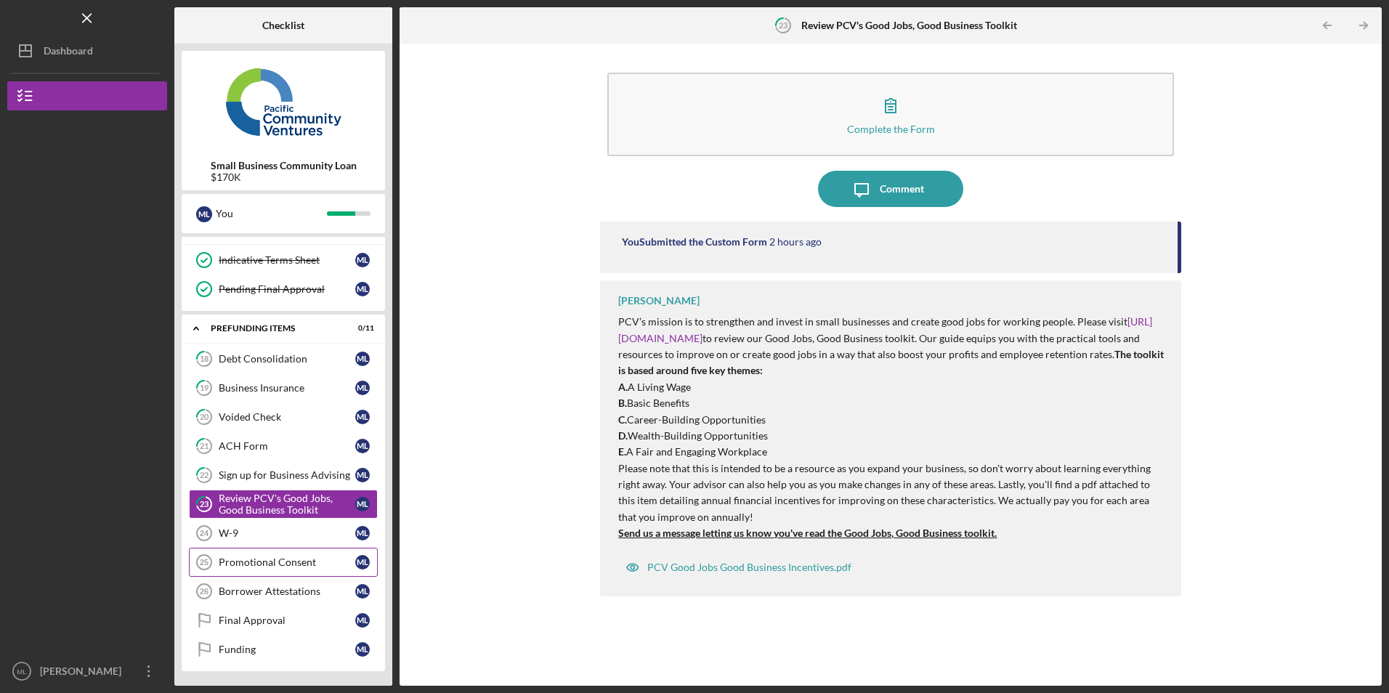
click at [274, 555] on link "Promotional Consent 25 Promotional Consent M L" at bounding box center [283, 562] width 189 height 29
